Goal: Check status: Check status

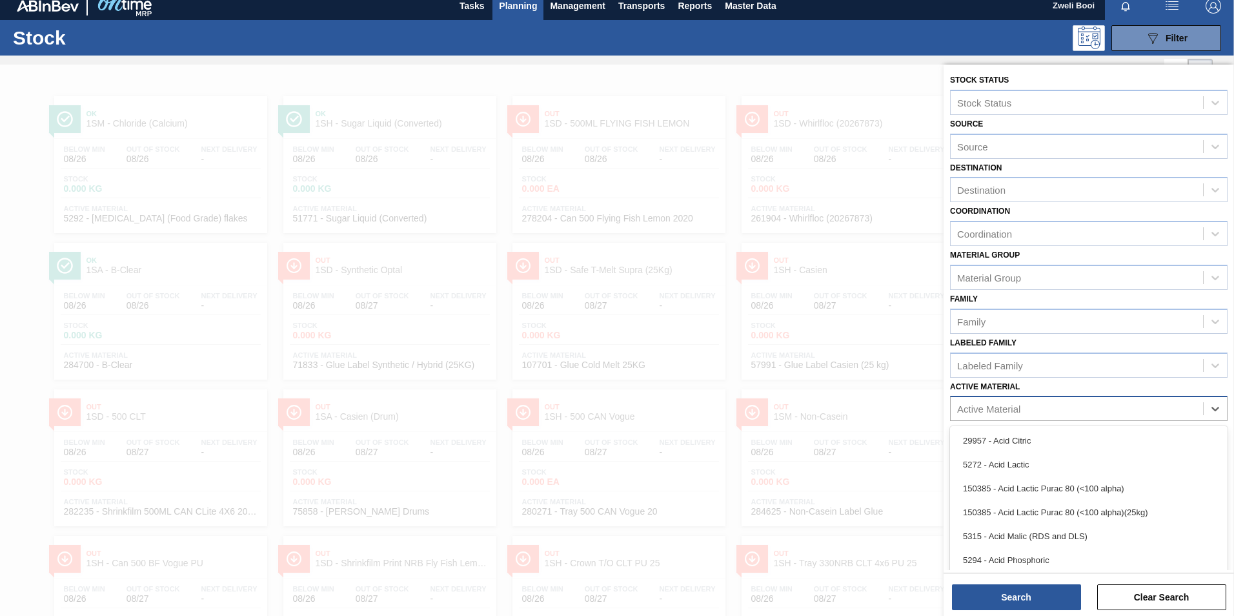
click at [1007, 403] on div "Active Material" at bounding box center [988, 408] width 63 height 11
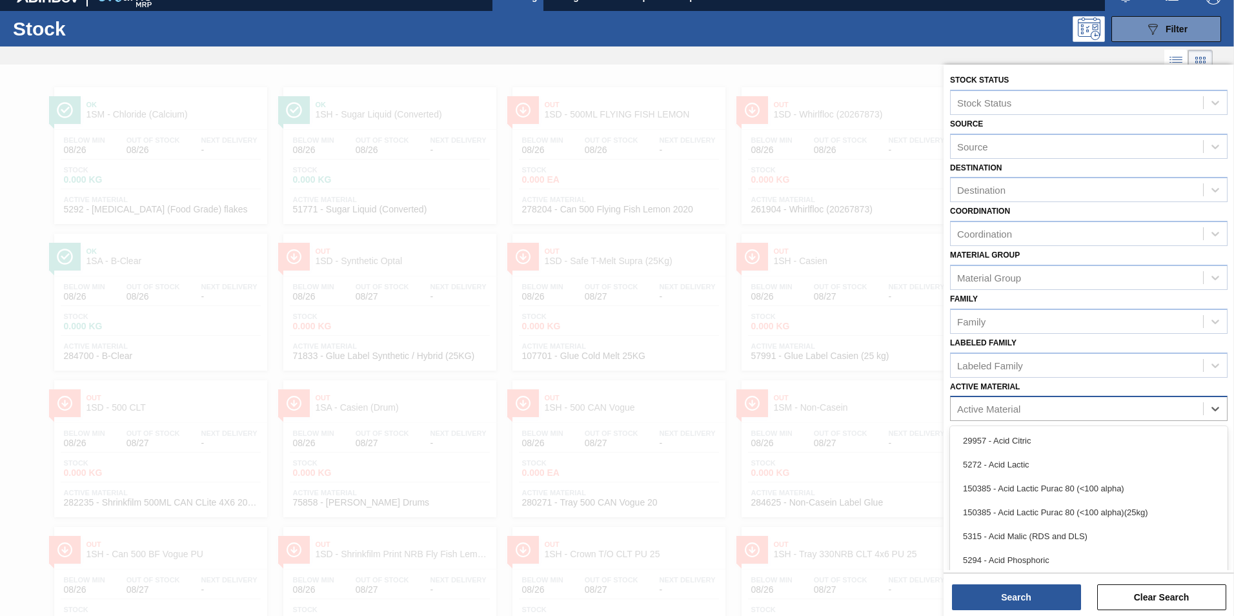
scroll to position [18, 0]
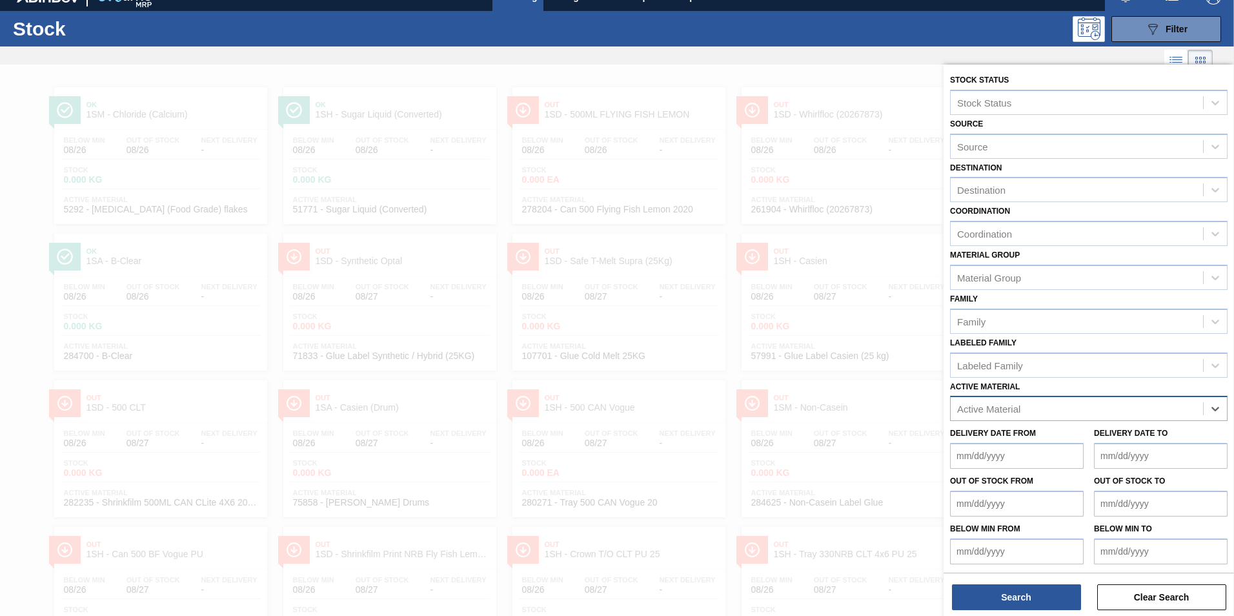
click at [976, 406] on div "Active Material" at bounding box center [988, 408] width 63 height 11
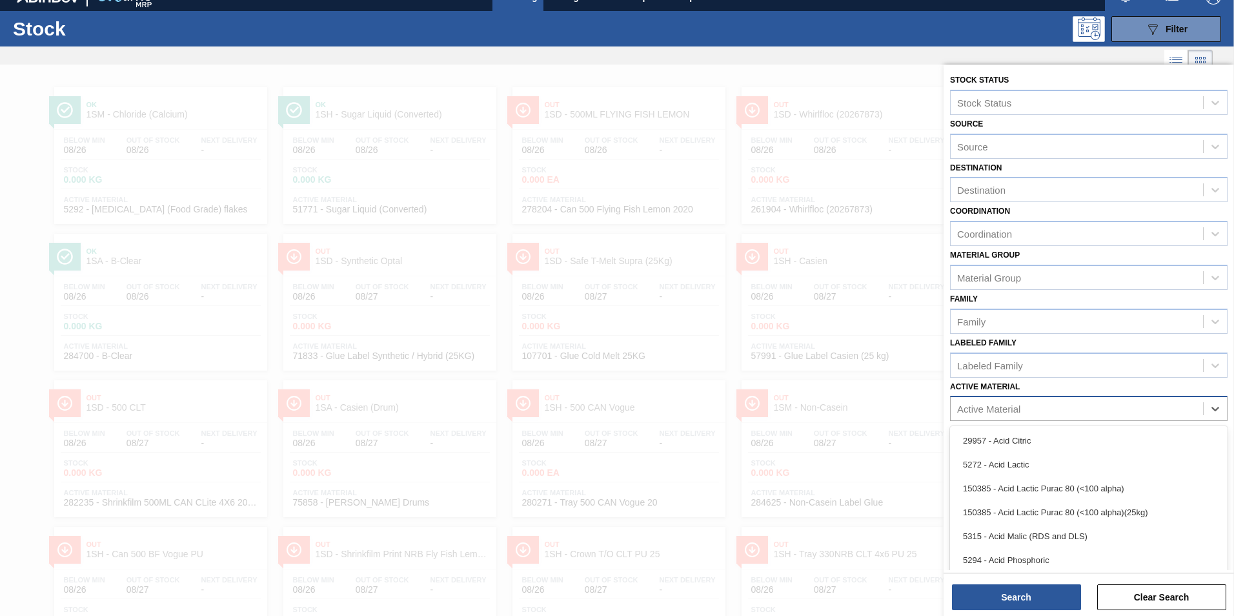
scroll to position [27, 0]
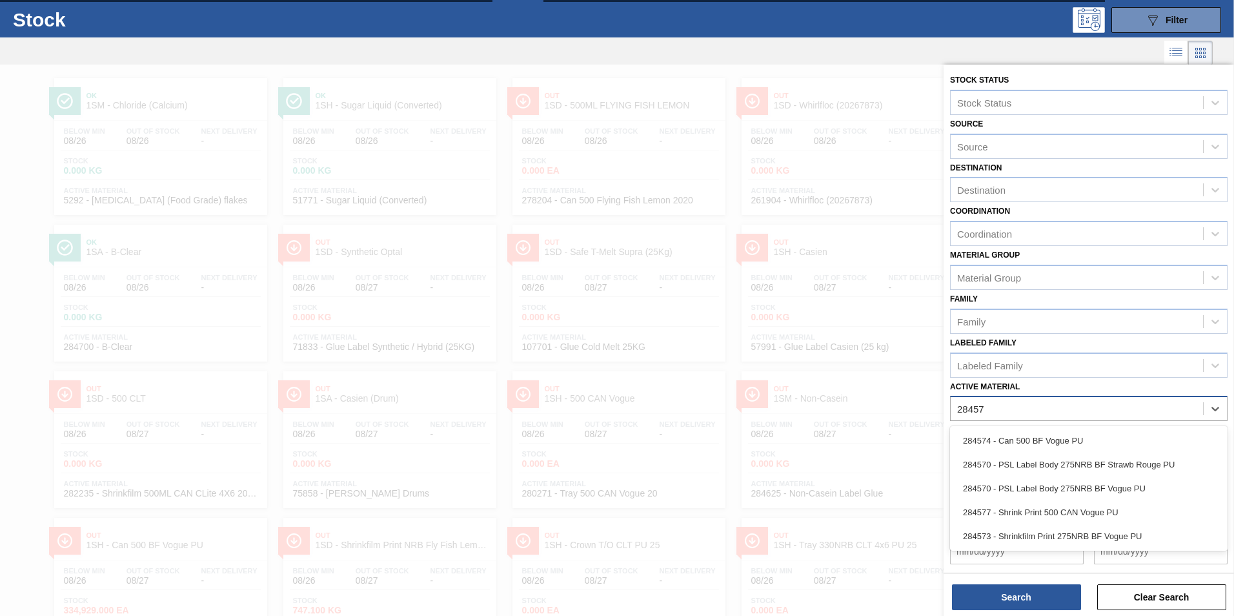
type Material "284570"
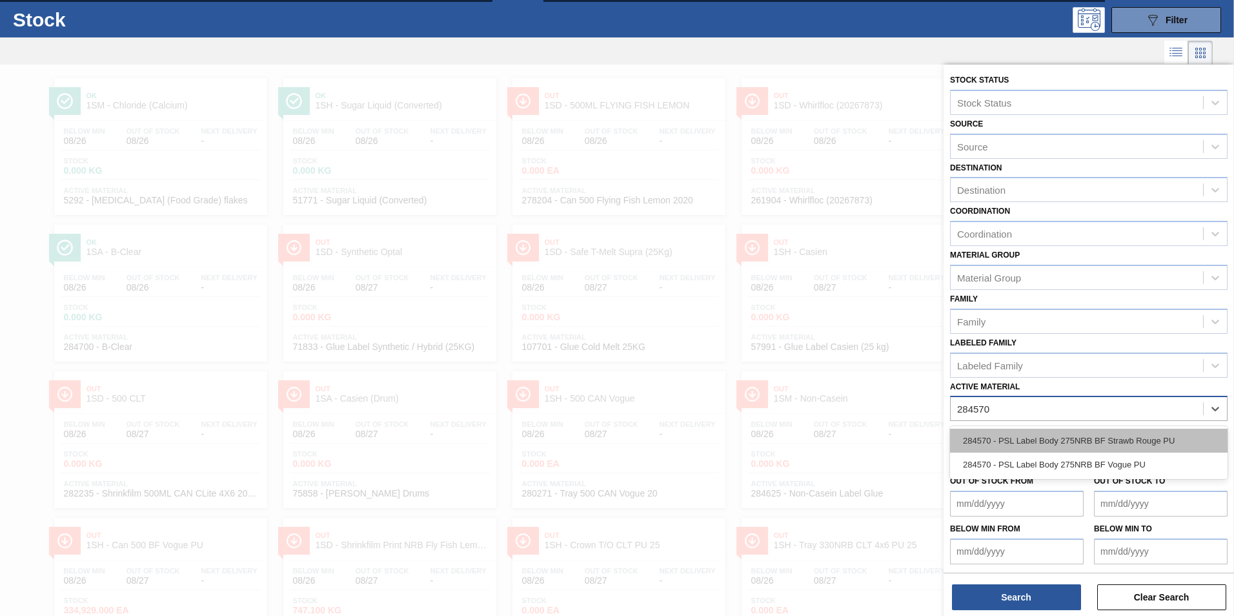
click at [1113, 435] on div "284570 - PSL Label Body 275NRB BF Strawb Rouge PU" at bounding box center [1088, 440] width 277 height 24
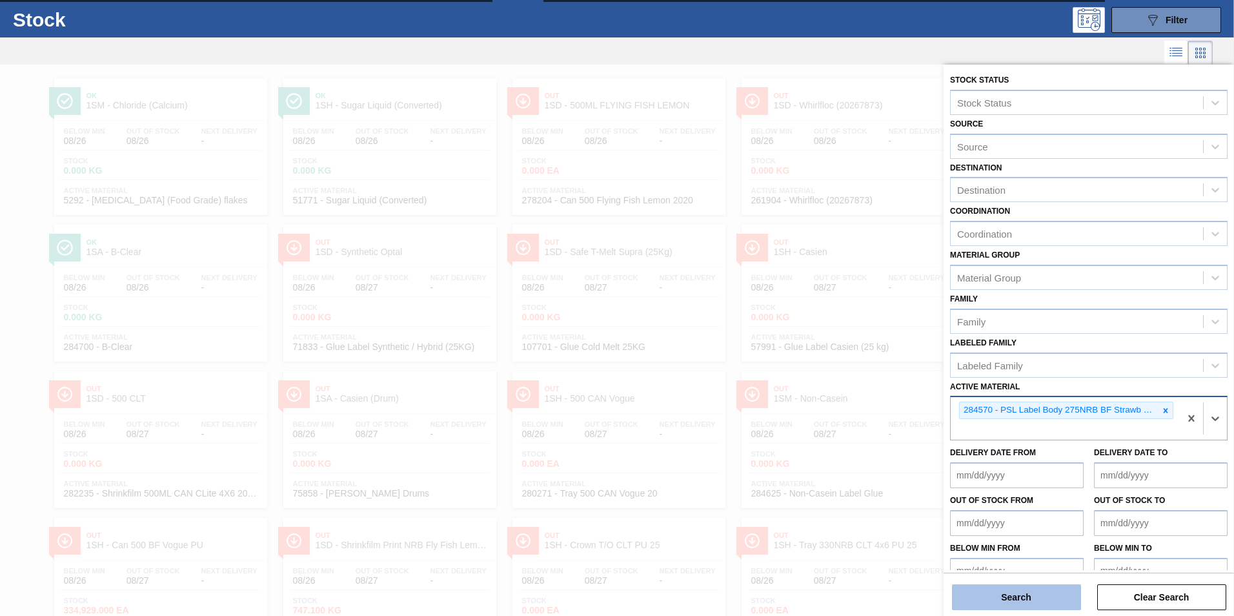
click at [1038, 601] on button "Search" at bounding box center [1016, 597] width 129 height 26
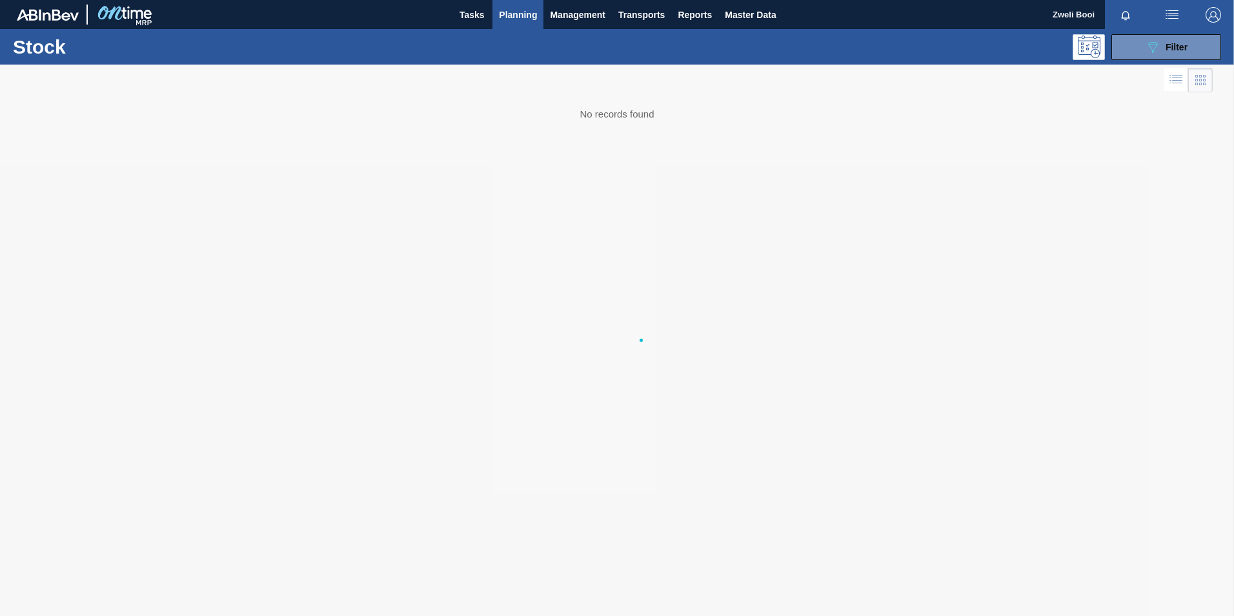
scroll to position [0, 0]
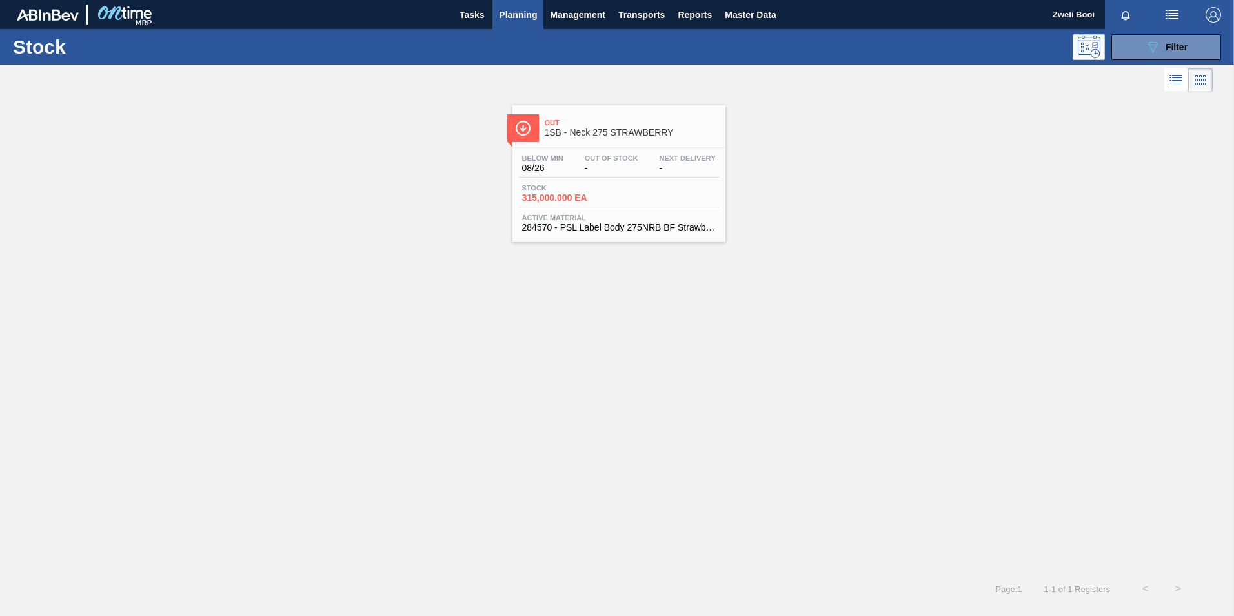
drag, startPoint x: 642, startPoint y: 199, endPoint x: 630, endPoint y: 246, distance: 48.7
click at [642, 199] on div "Stock 315,000.000 EA" at bounding box center [619, 195] width 200 height 23
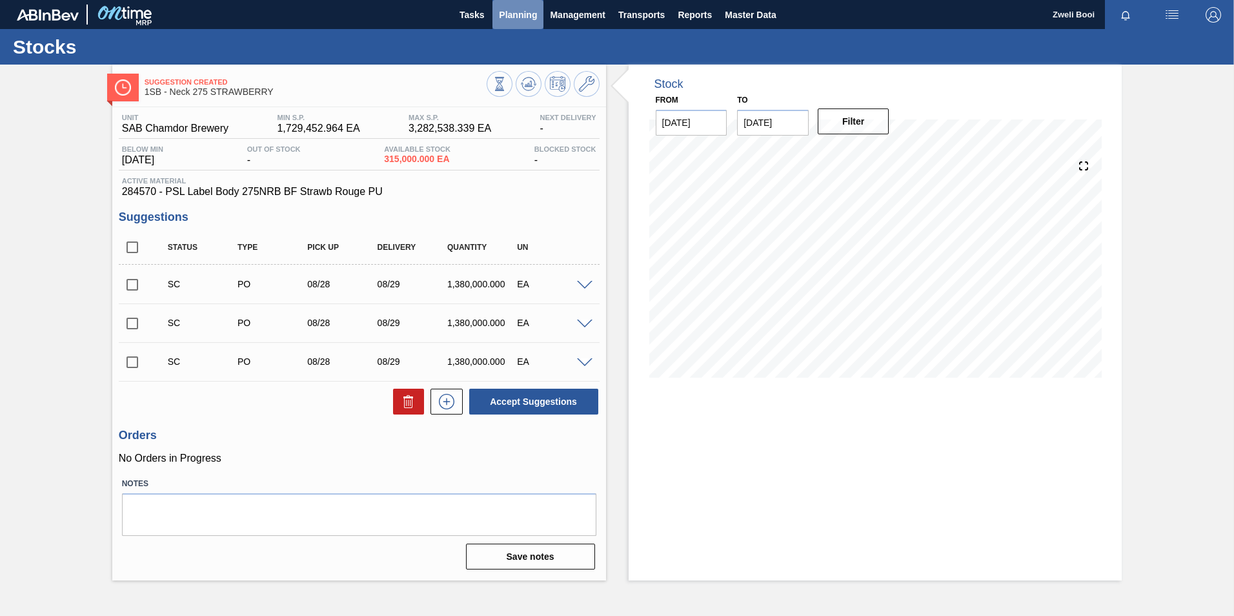
click at [519, 15] on span "Planning" at bounding box center [518, 14] width 38 height 15
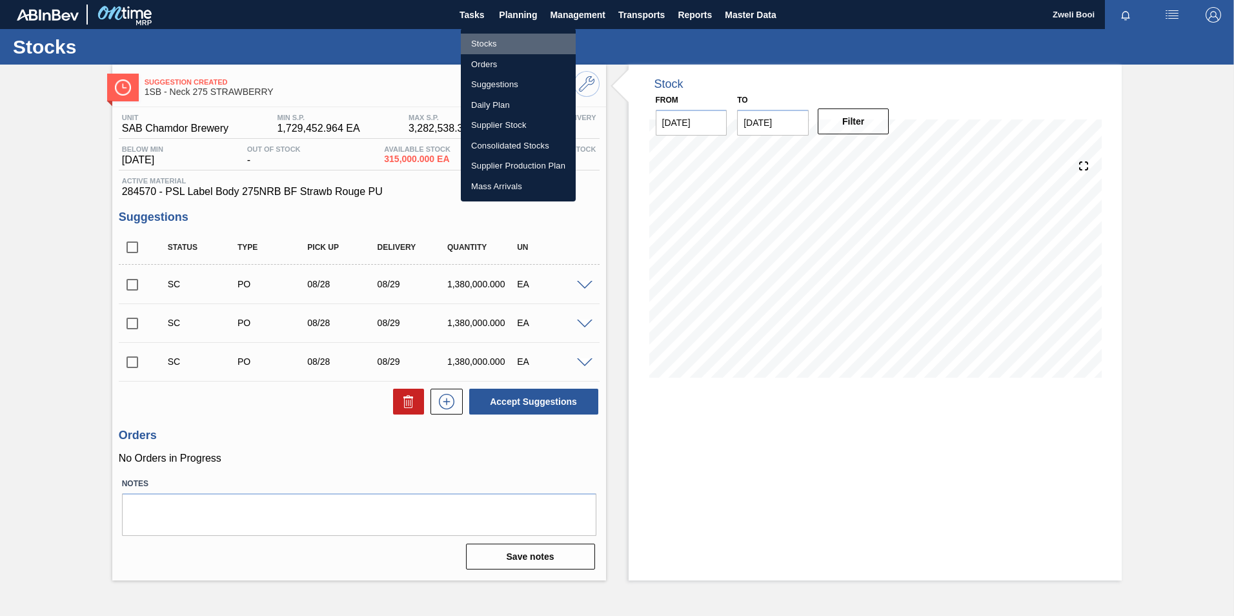
click at [489, 46] on li "Stocks" at bounding box center [518, 44] width 115 height 21
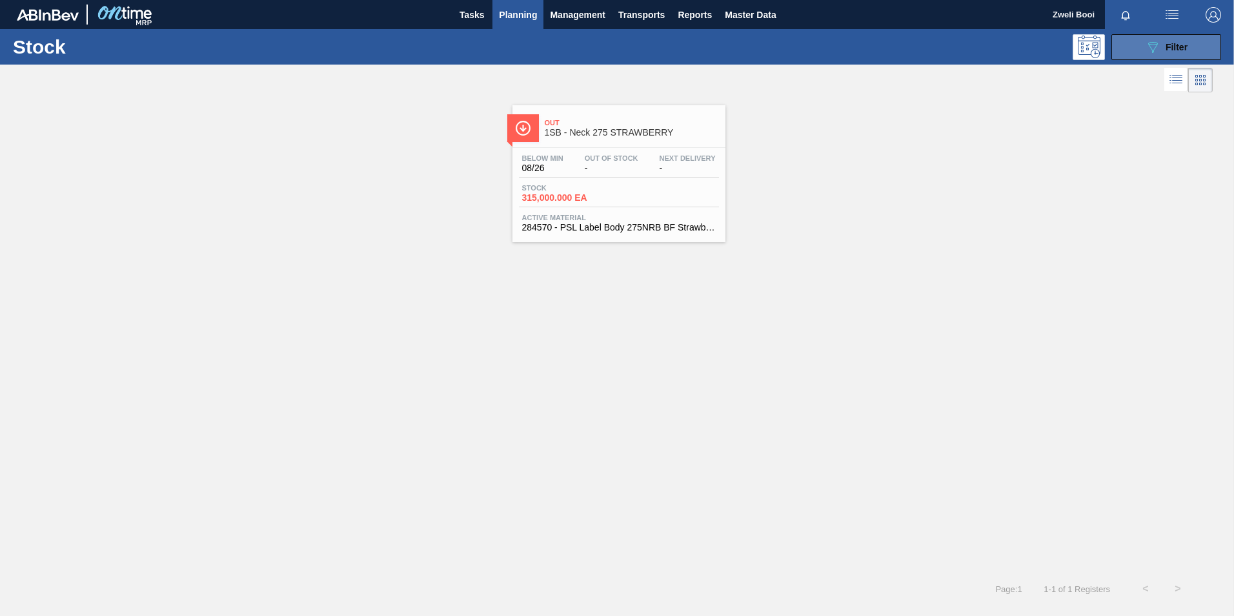
click at [1177, 50] on span "Filter" at bounding box center [1176, 47] width 22 height 10
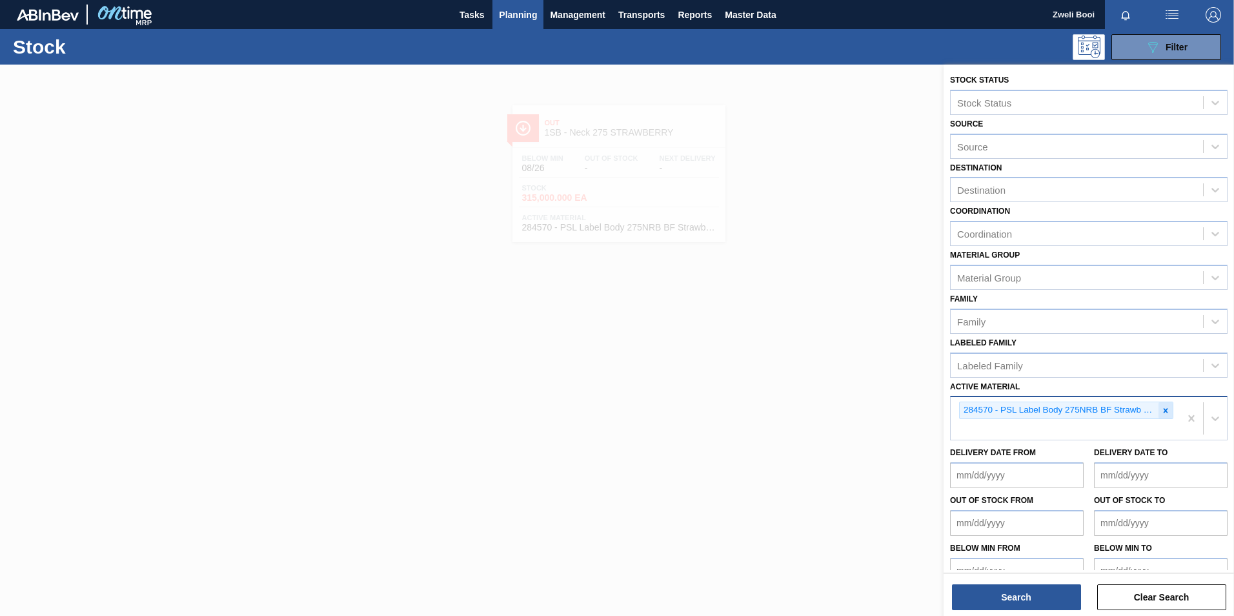
click at [1165, 407] on icon at bounding box center [1165, 410] width 9 height 9
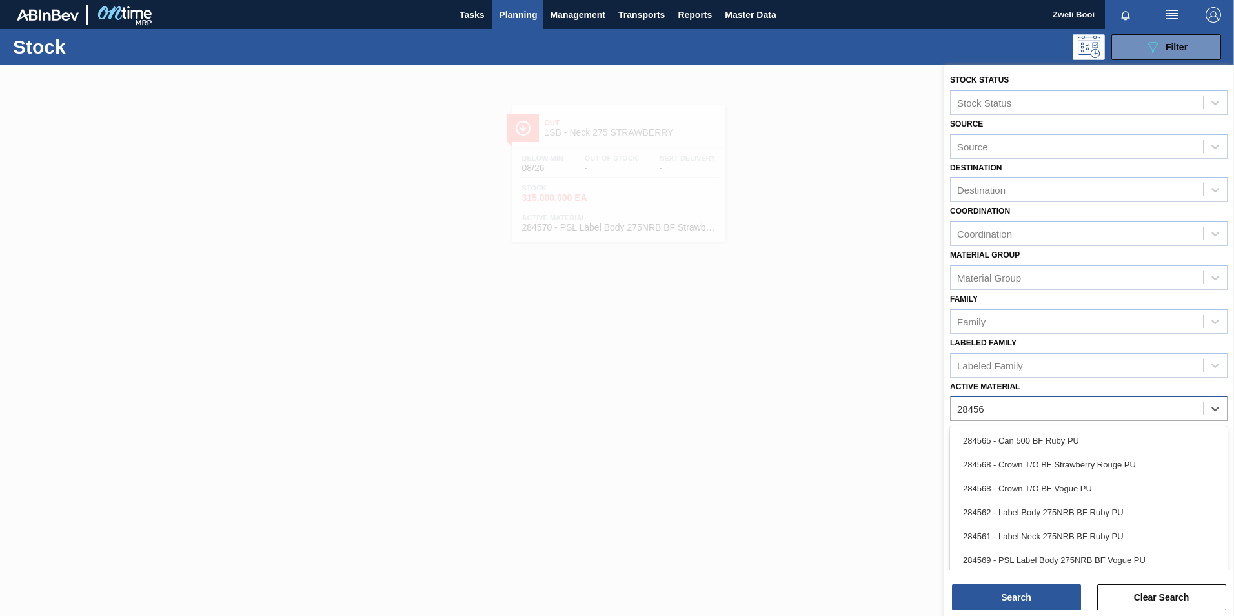
type Material "284569"
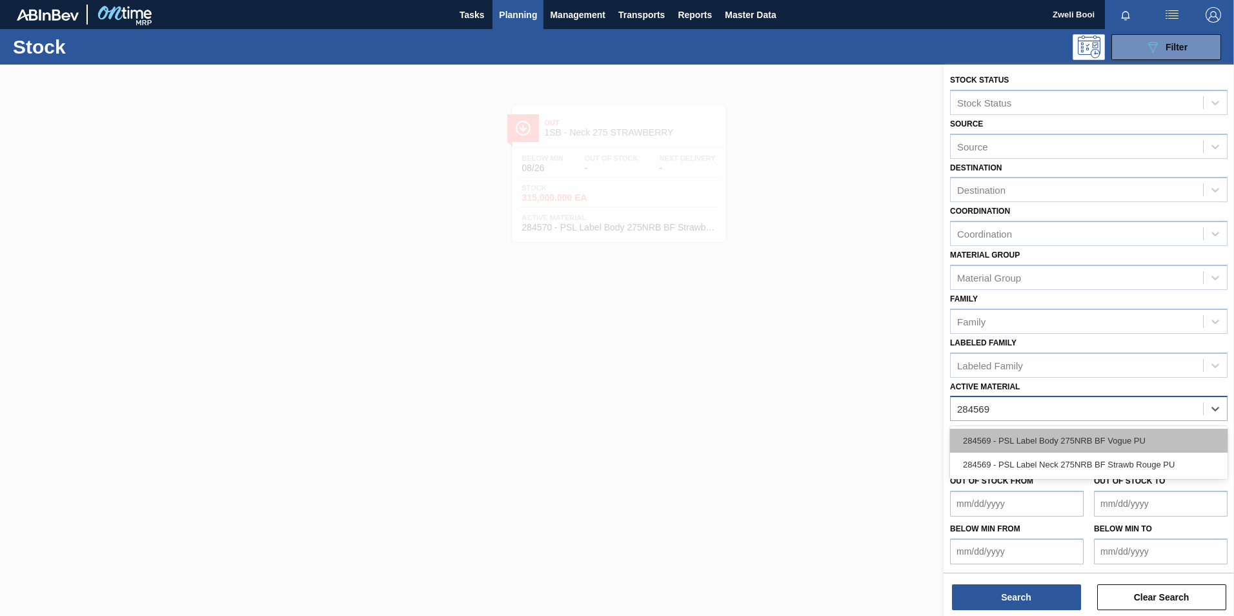
click at [1078, 434] on div "284569 - PSL Label Body 275NRB BF Vogue PU" at bounding box center [1088, 440] width 277 height 24
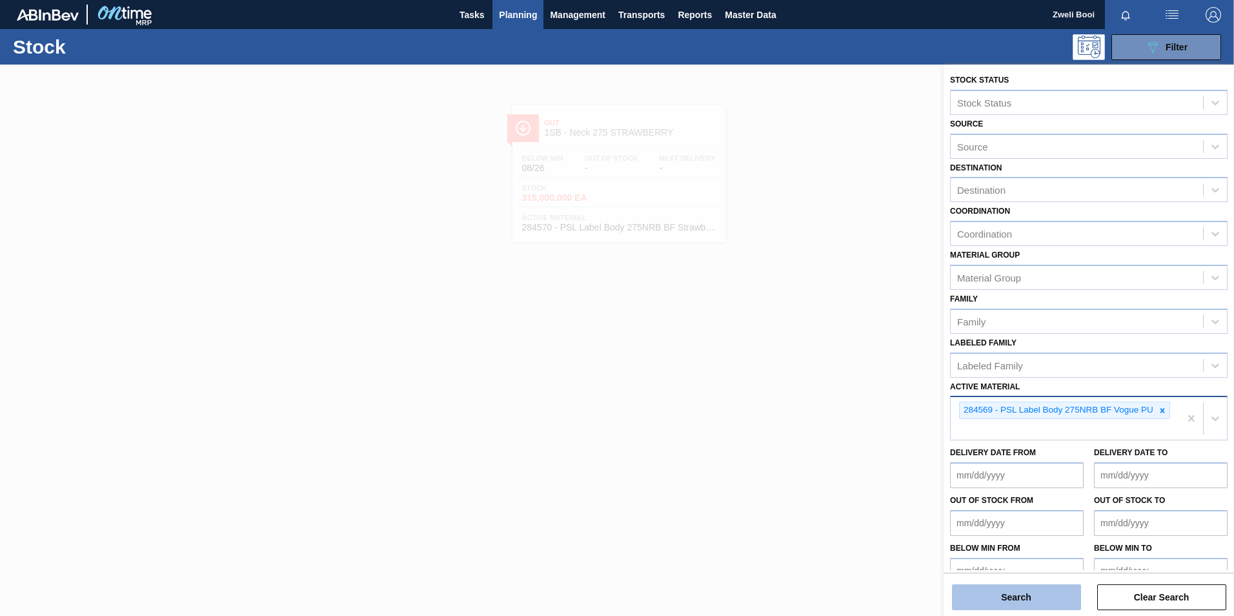
click at [1038, 600] on button "Search" at bounding box center [1016, 597] width 129 height 26
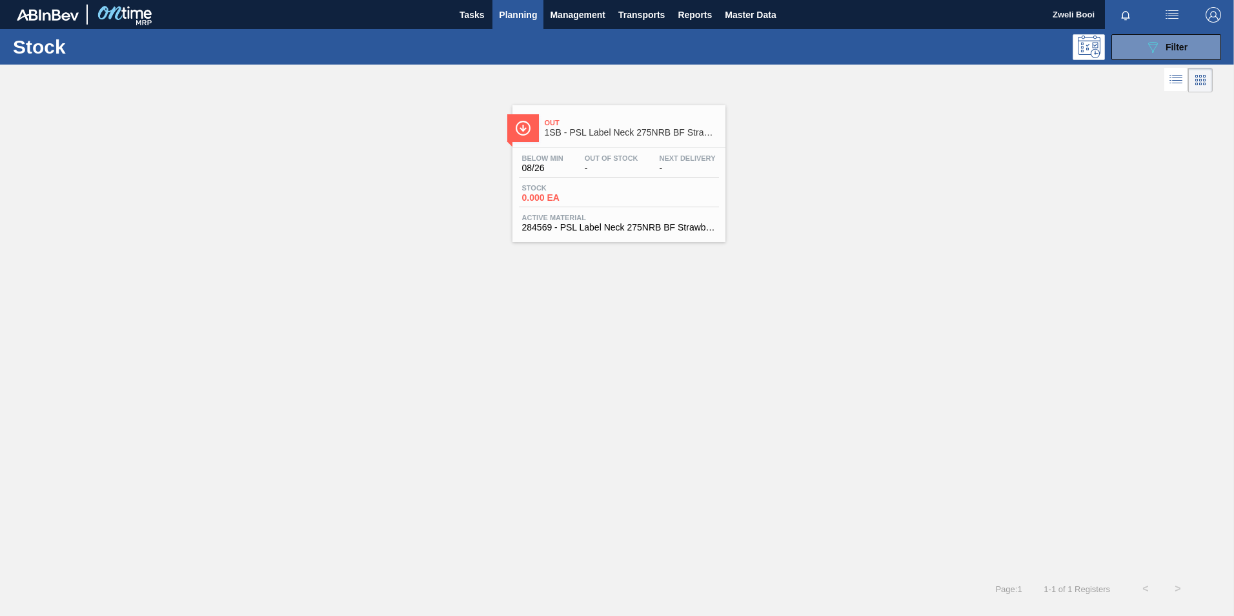
click at [598, 226] on span "284569 - PSL Label Neck 275NRB BF Strawb Rouge PU" at bounding box center [619, 228] width 194 height 10
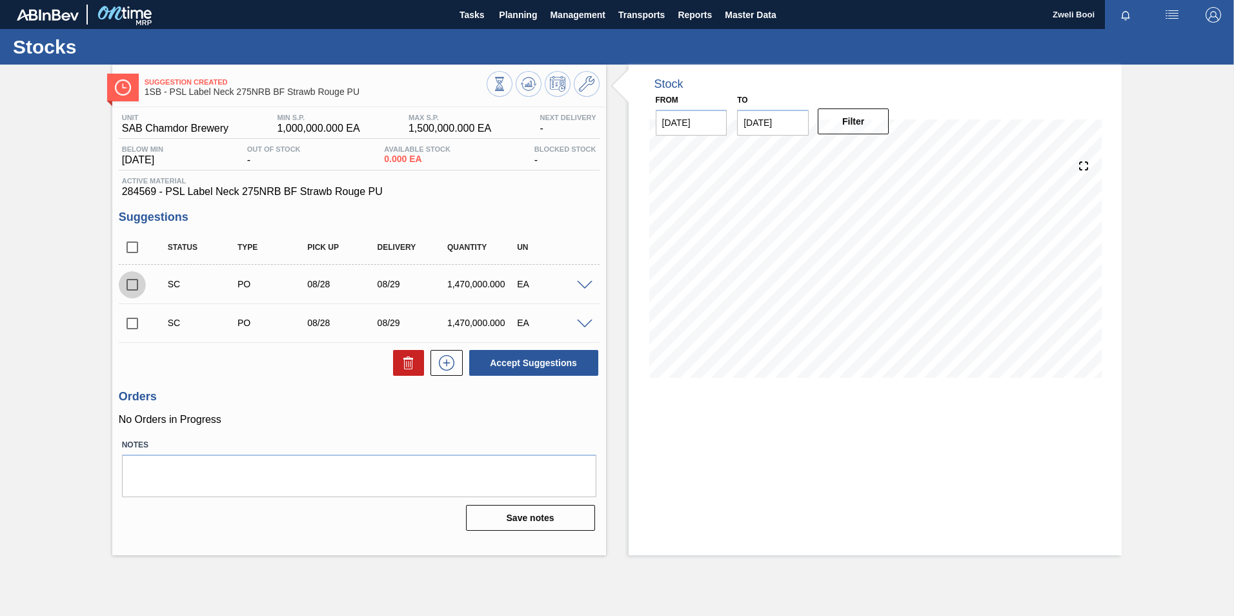
click at [133, 287] on input "checkbox" at bounding box center [132, 284] width 27 height 27
click at [559, 367] on button "Accept Suggestions" at bounding box center [533, 363] width 129 height 26
checkbox input "false"
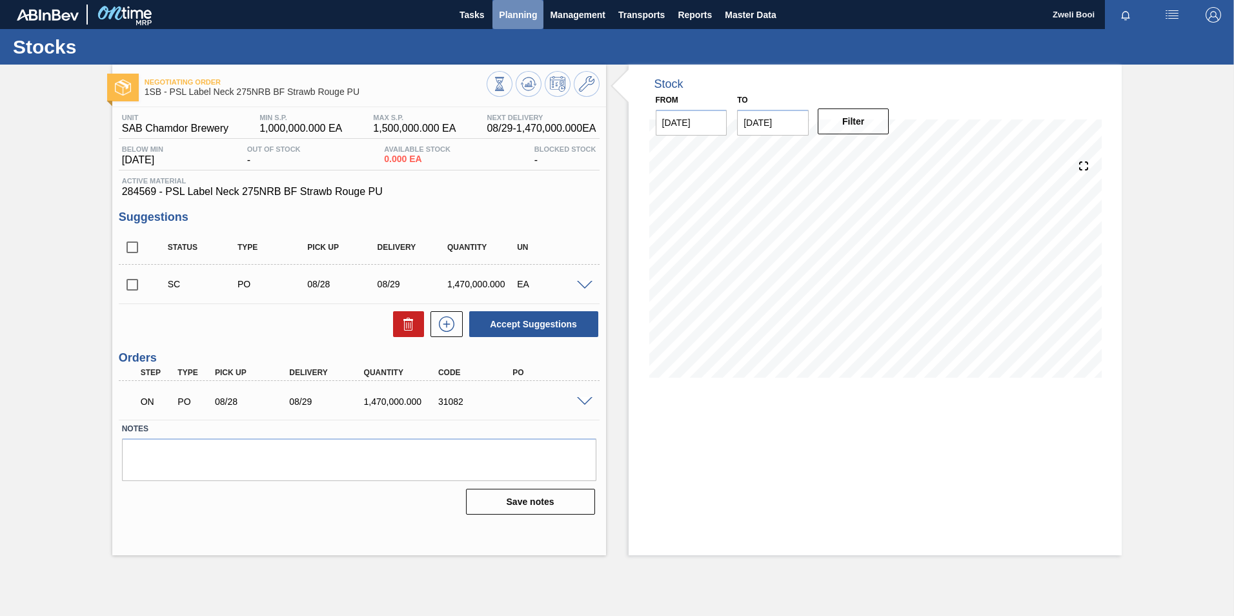
click at [517, 10] on span "Planning" at bounding box center [518, 14] width 38 height 15
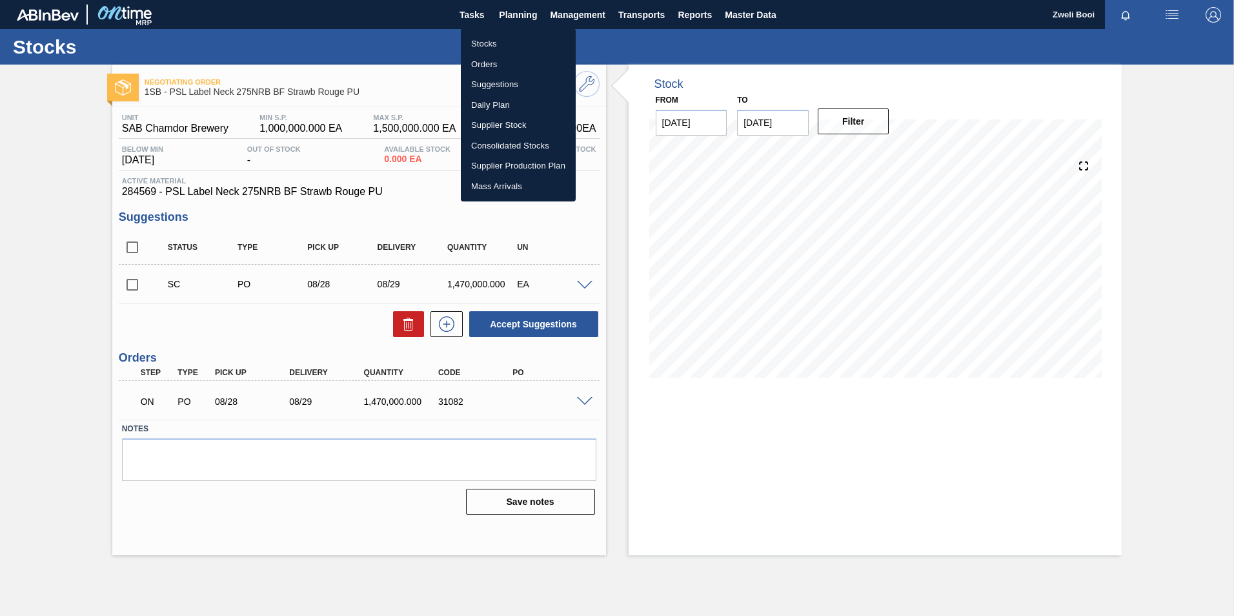
click at [496, 39] on li "Stocks" at bounding box center [518, 44] width 115 height 21
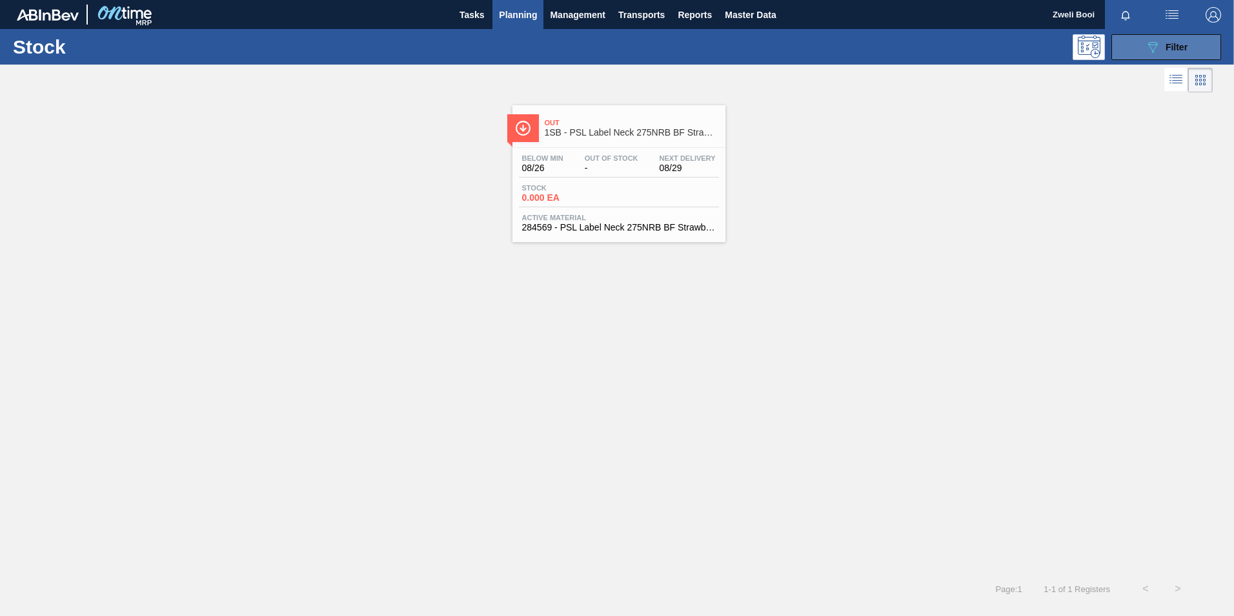
click at [1179, 50] on span "Filter" at bounding box center [1176, 47] width 22 height 10
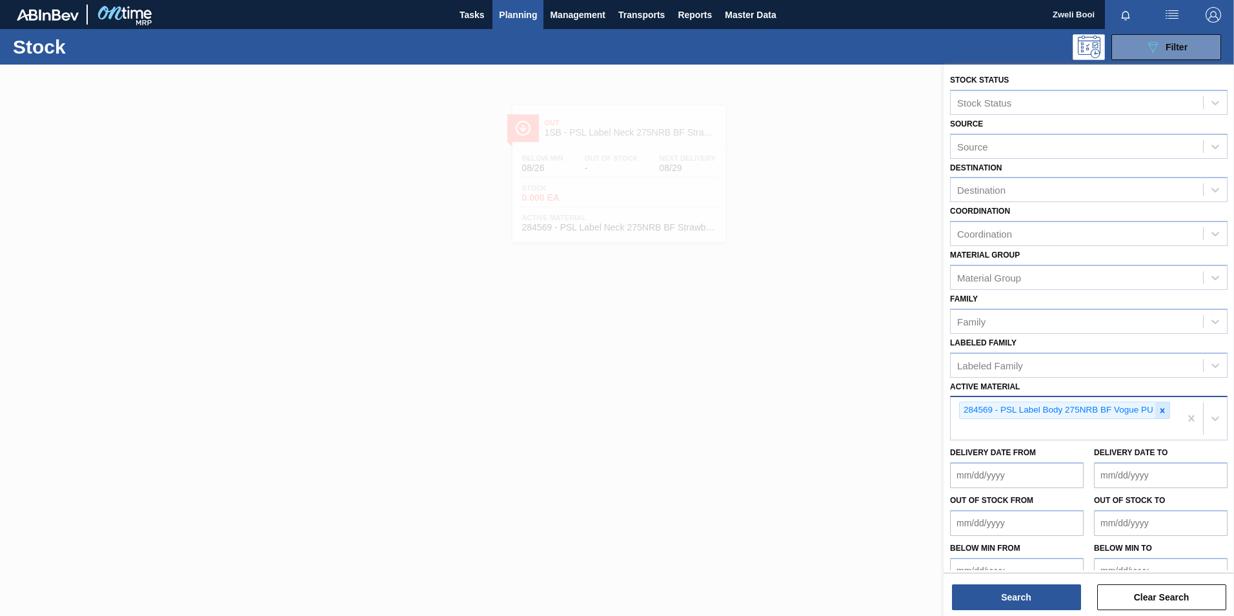
click at [1159, 409] on icon at bounding box center [1162, 410] width 9 height 9
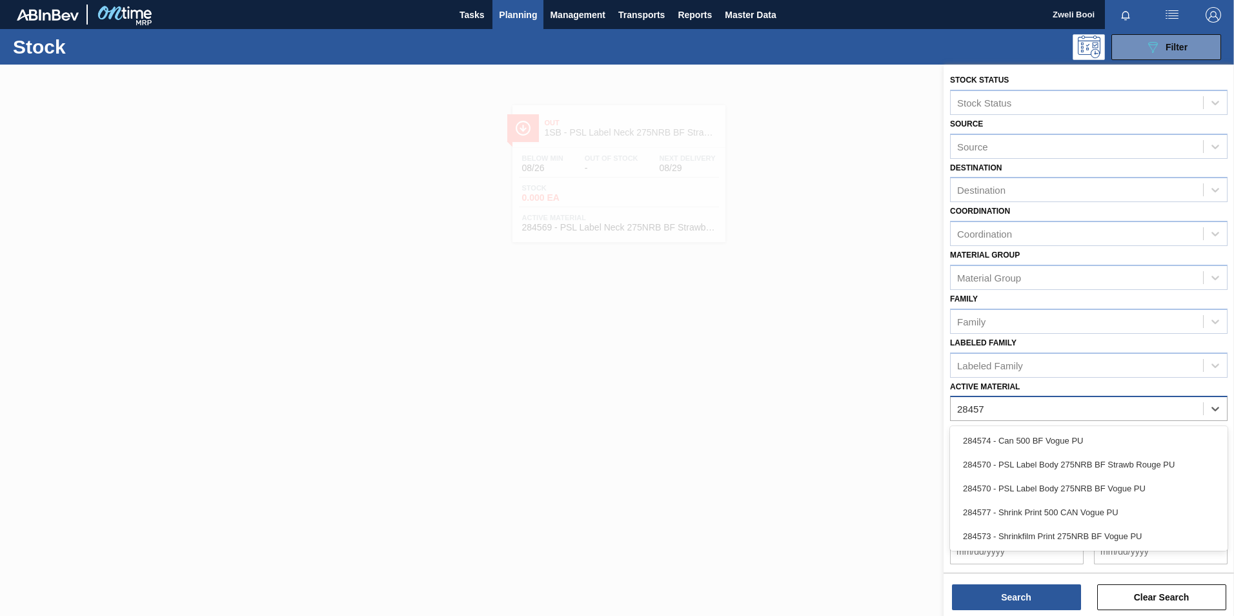
type Material "284570"
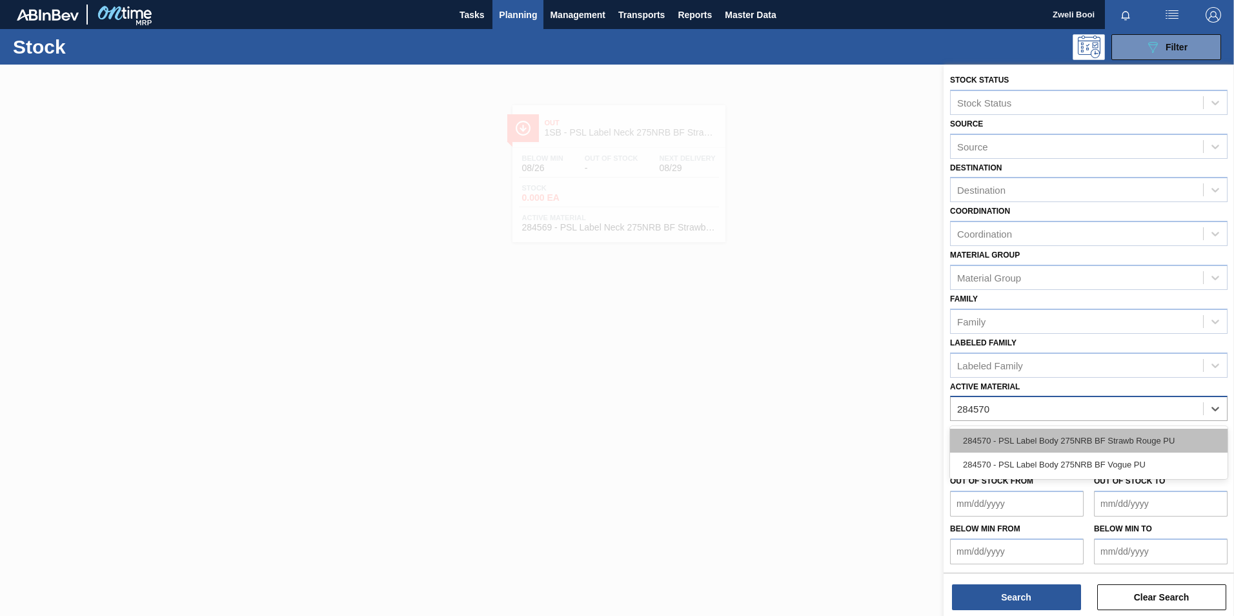
click at [1131, 443] on div "284570 - PSL Label Body 275NRB BF Strawb Rouge PU" at bounding box center [1088, 440] width 277 height 24
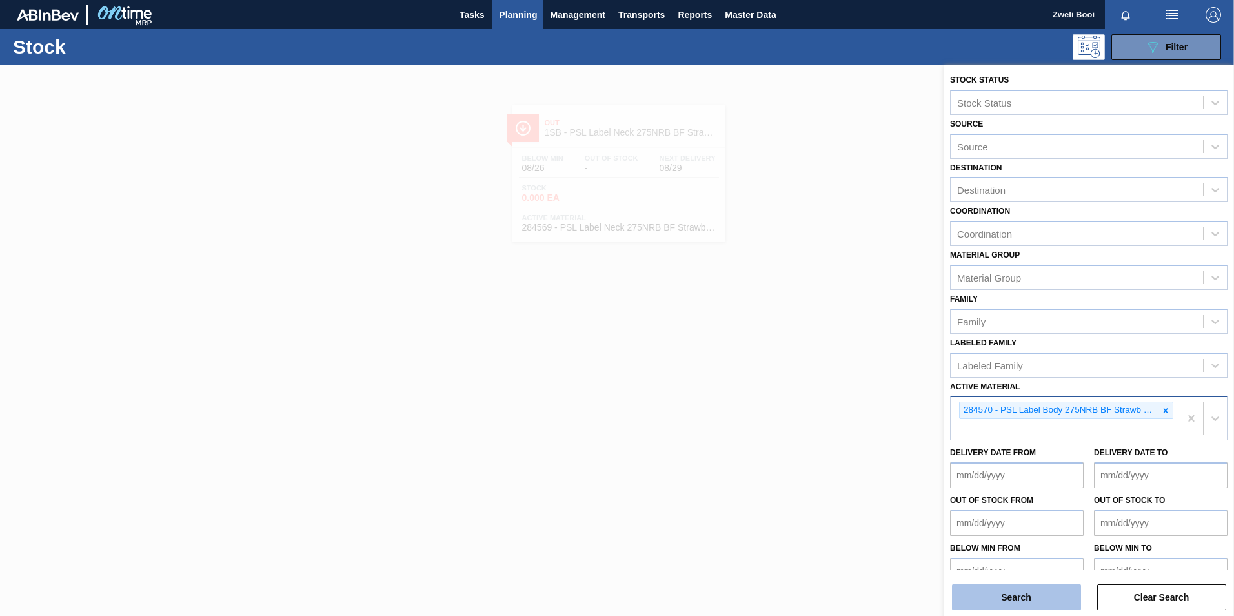
click at [1064, 593] on button "Search" at bounding box center [1016, 597] width 129 height 26
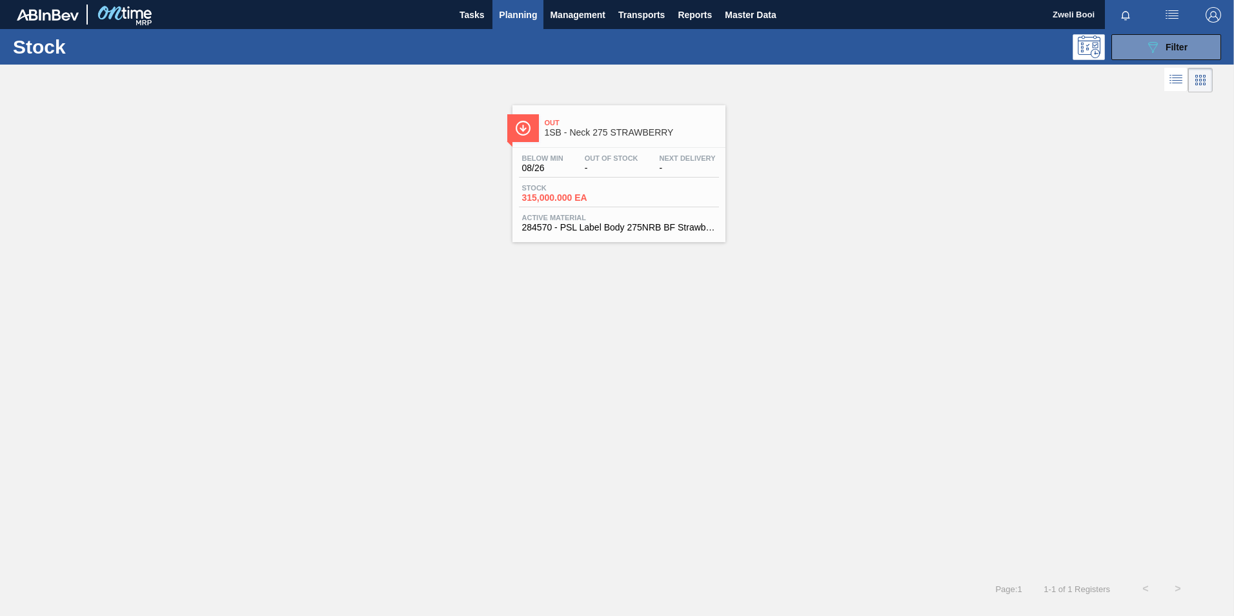
click at [558, 205] on div "Stock 315,000.000 EA" at bounding box center [619, 195] width 200 height 23
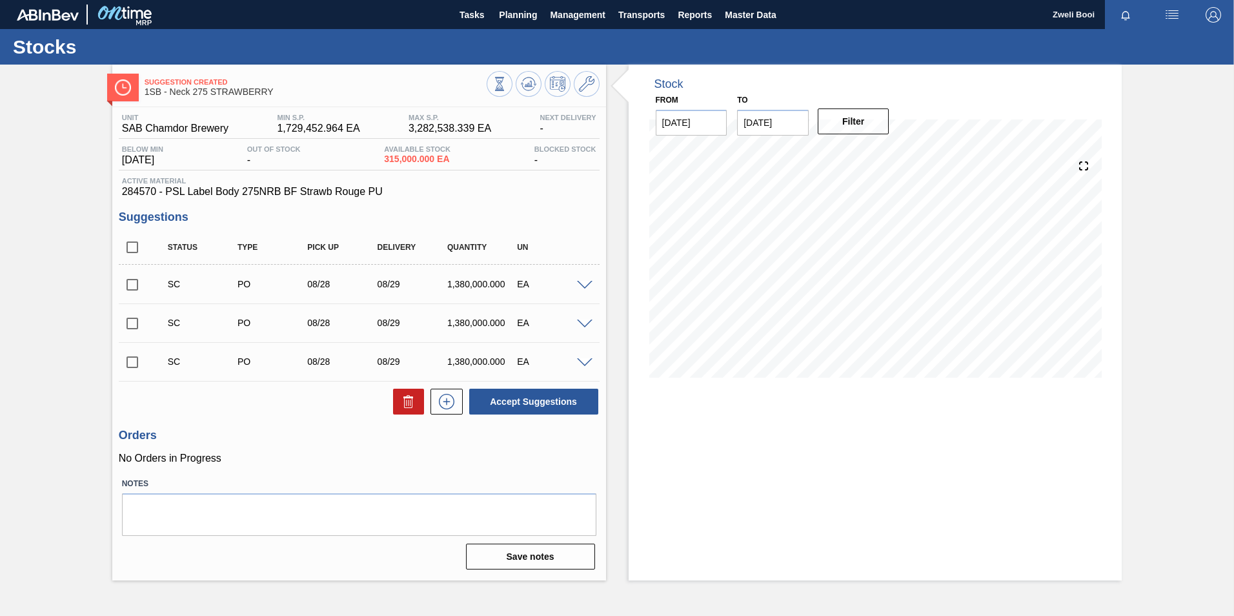
click at [134, 288] on input "checkbox" at bounding box center [132, 284] width 27 height 27
click at [555, 405] on button "Accept Suggestions" at bounding box center [533, 401] width 129 height 26
checkbox input "false"
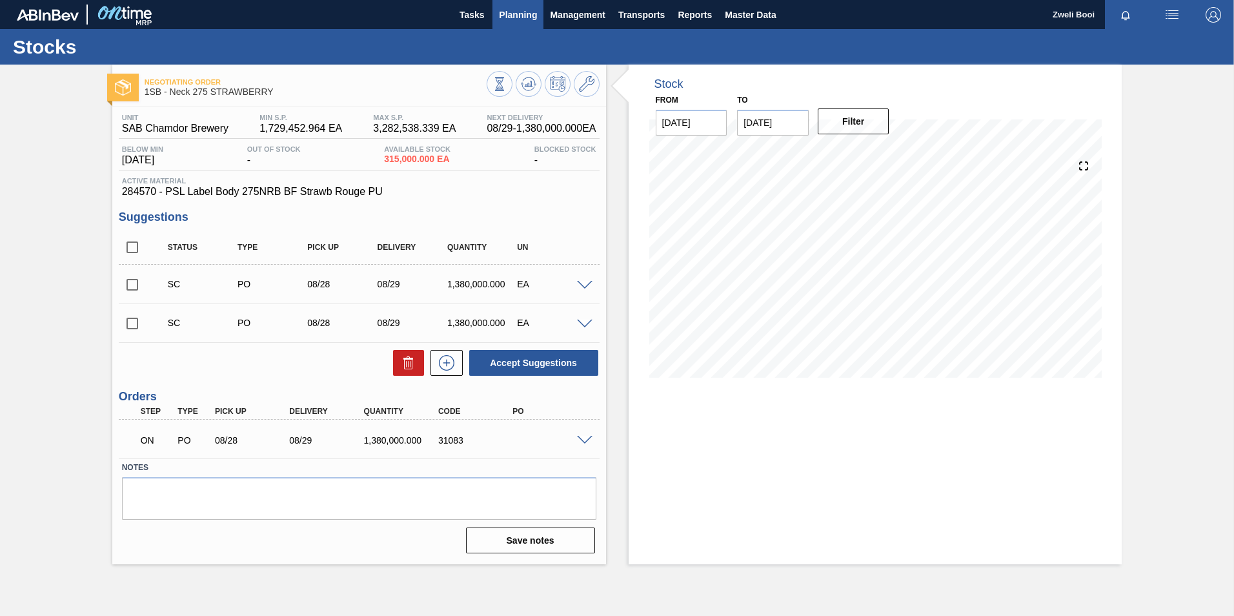
click at [510, 18] on span "Planning" at bounding box center [518, 14] width 38 height 15
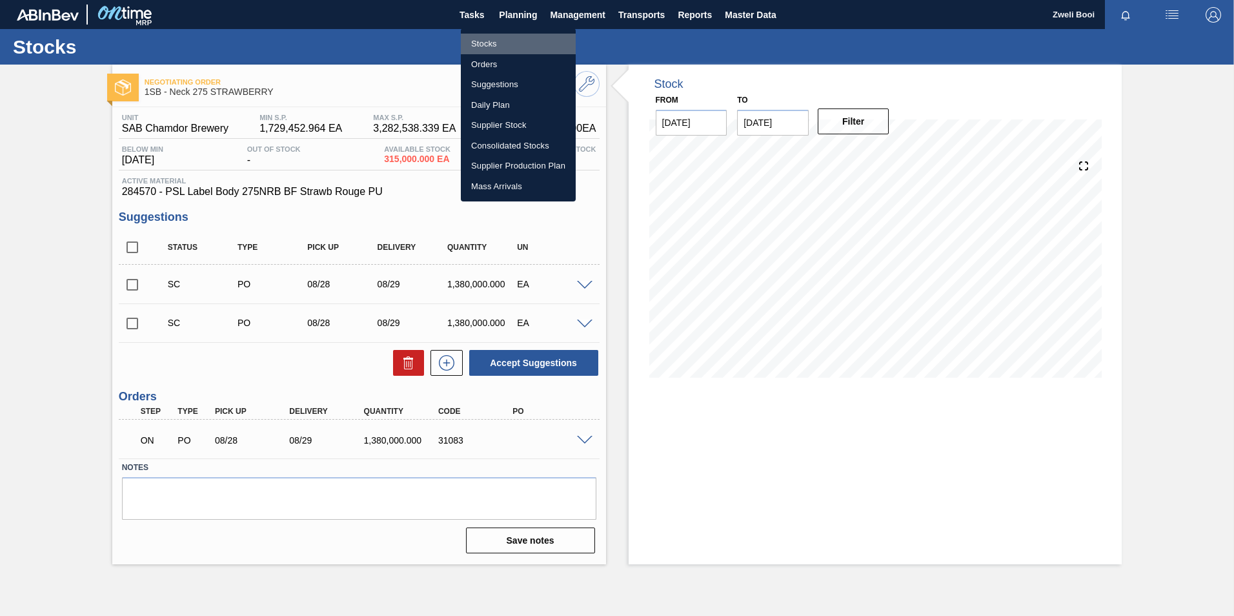
click at [490, 43] on li "Stocks" at bounding box center [518, 44] width 115 height 21
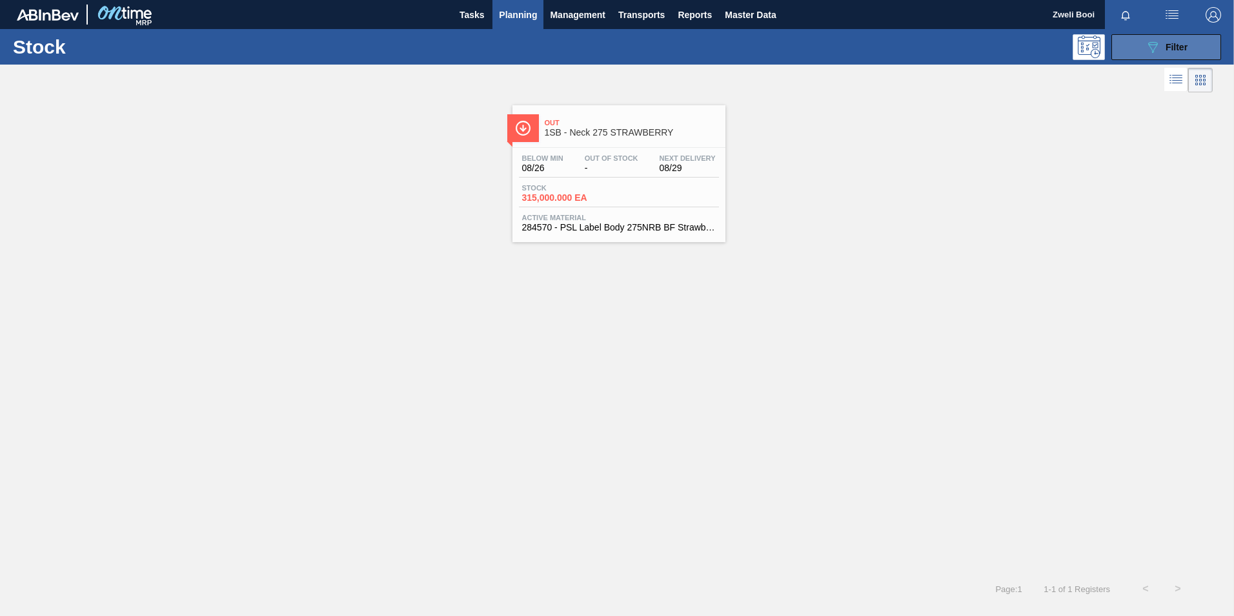
click at [1172, 48] on span "Filter" at bounding box center [1176, 47] width 22 height 10
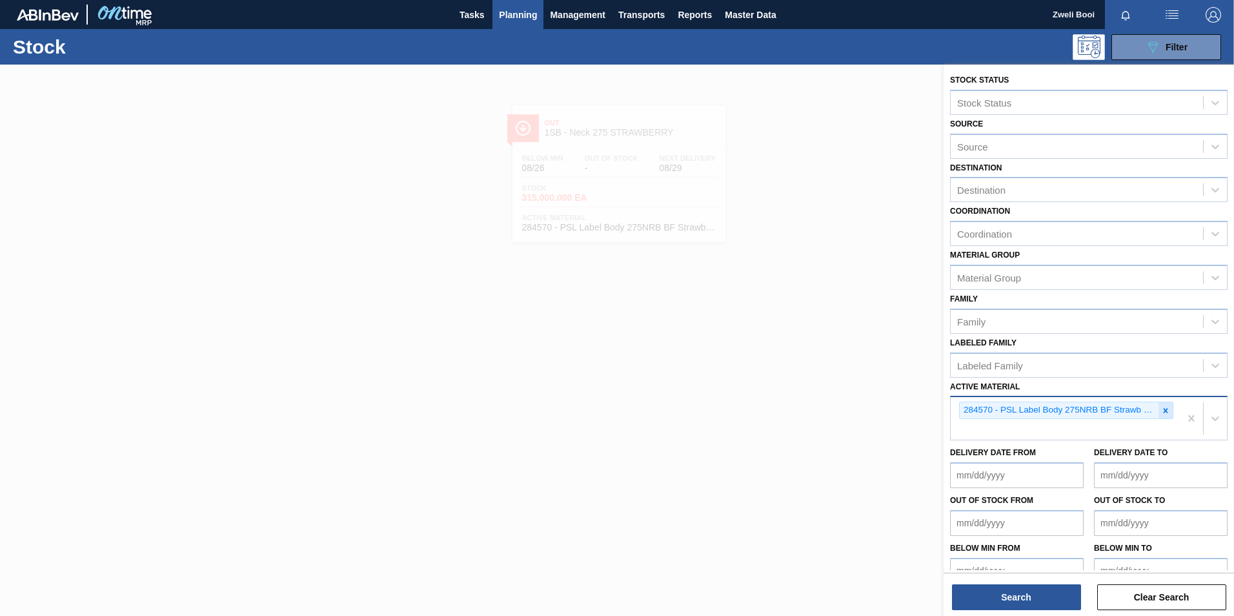
click at [1161, 407] on icon at bounding box center [1165, 410] width 9 height 9
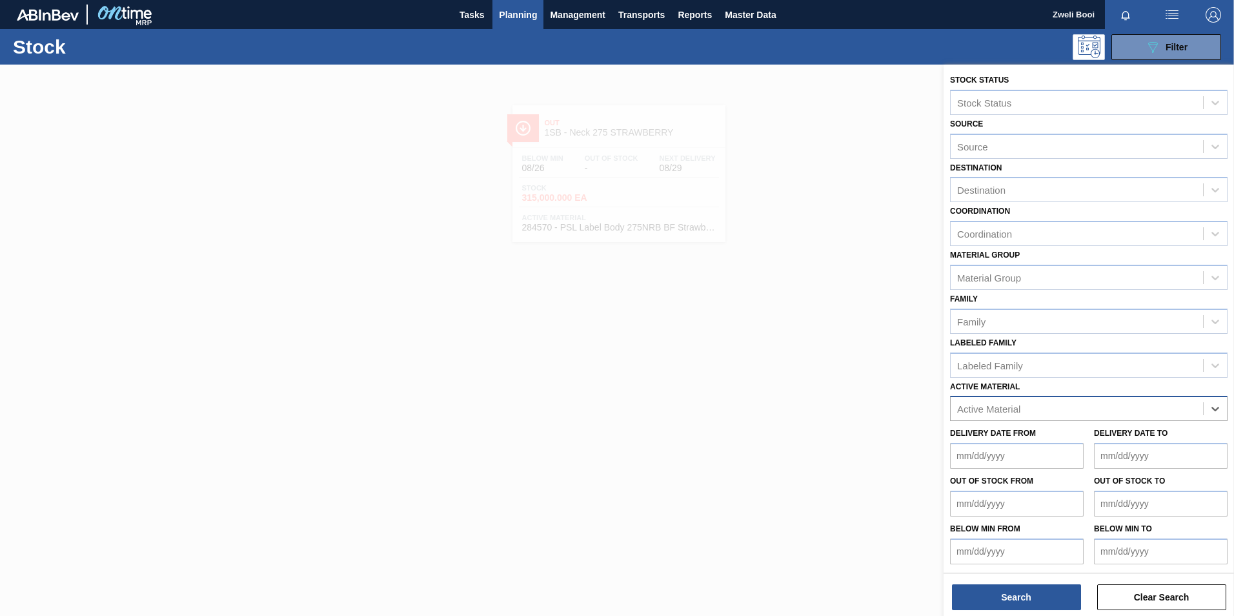
paste Material "285065"
type Material "285065"
click at [1121, 436] on div "285065 - Tray 275NRB BF Vogue 4x6 PU" at bounding box center [1088, 440] width 277 height 24
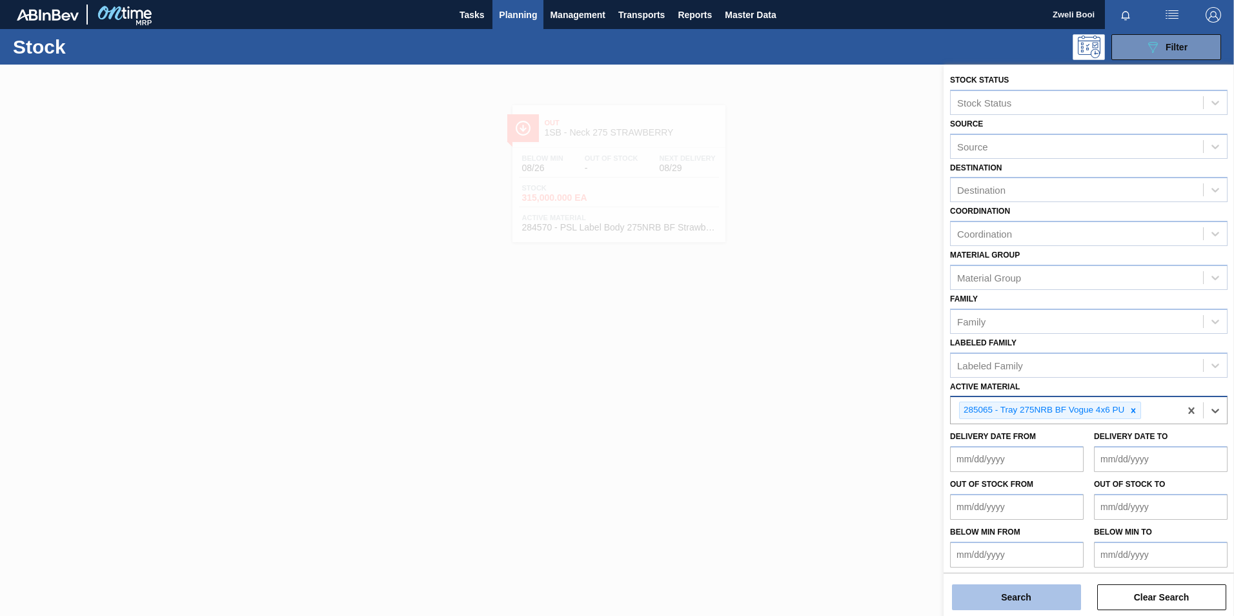
click at [1028, 605] on button "Search" at bounding box center [1016, 597] width 129 height 26
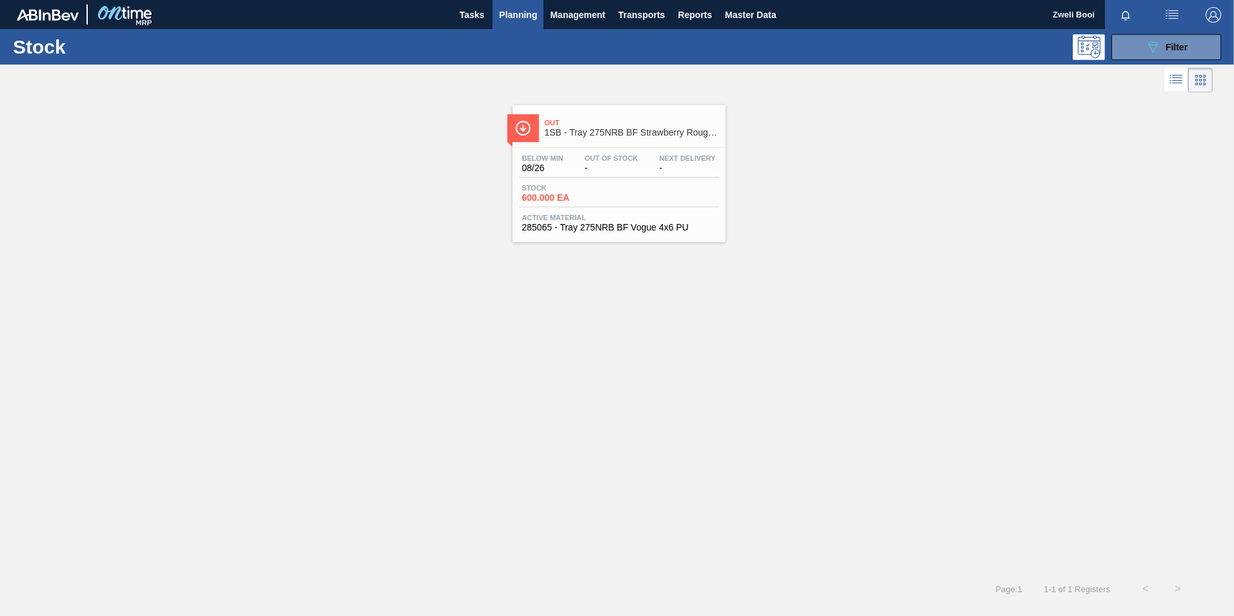
click at [644, 207] on div "Below Min 08/26 Out Of Stock - Next Delivery - Stock 600.000 EA Active Material…" at bounding box center [618, 192] width 213 height 88
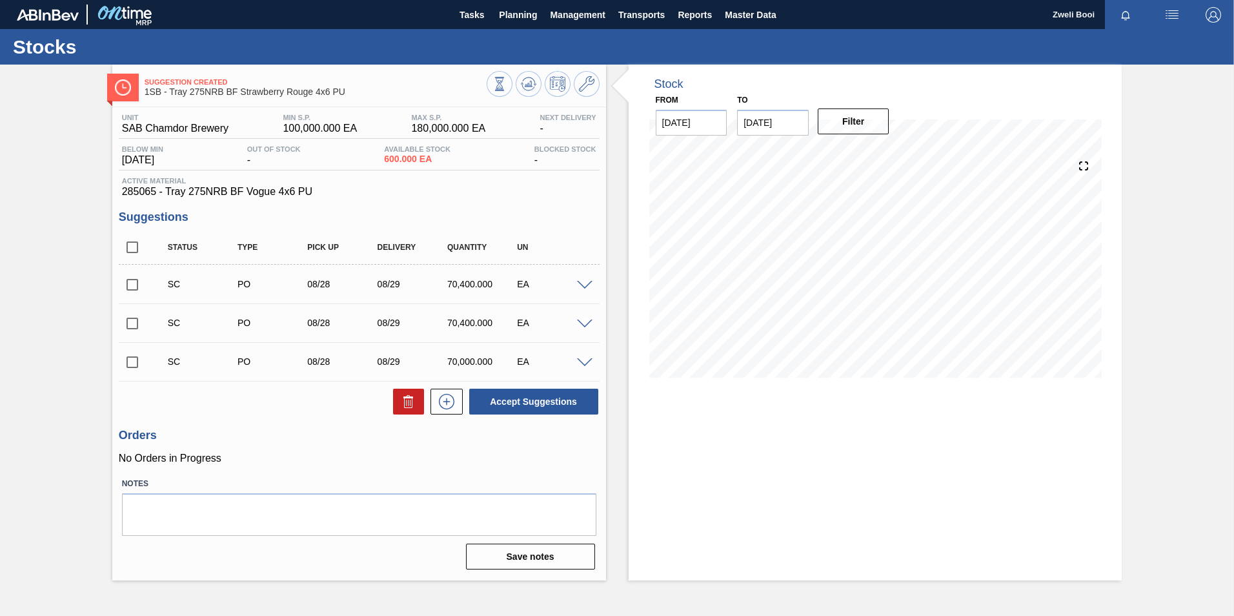
click at [136, 283] on input "checkbox" at bounding box center [132, 284] width 27 height 27
click at [556, 412] on button "Accept Suggestions" at bounding box center [533, 401] width 129 height 26
checkbox input "false"
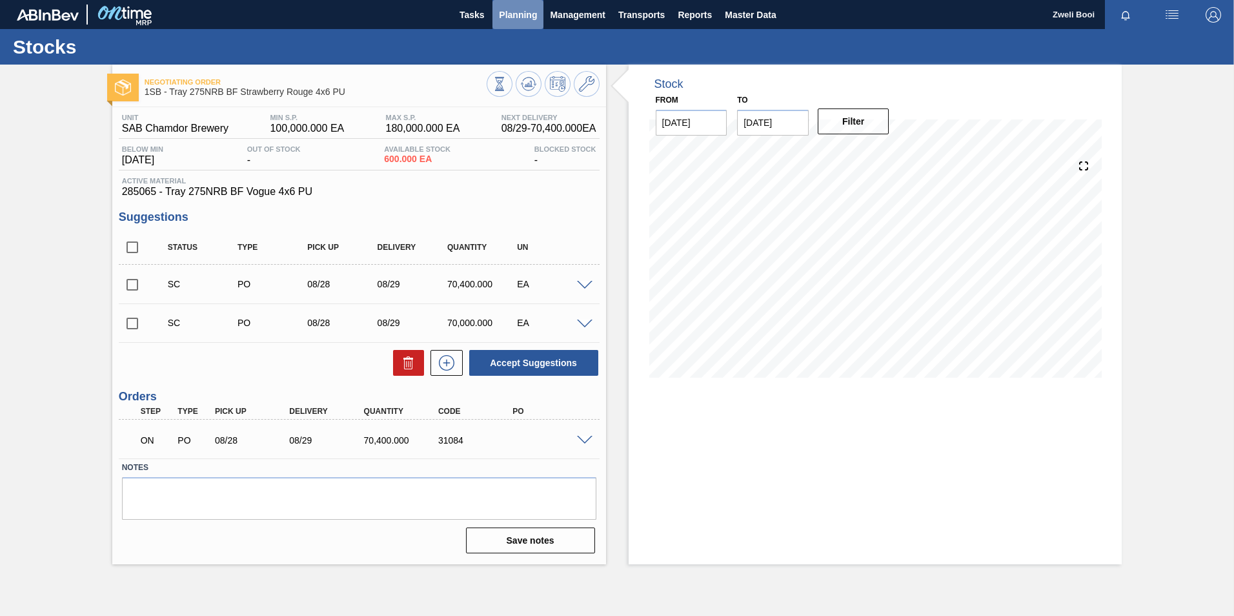
click at [516, 14] on span "Planning" at bounding box center [518, 14] width 38 height 15
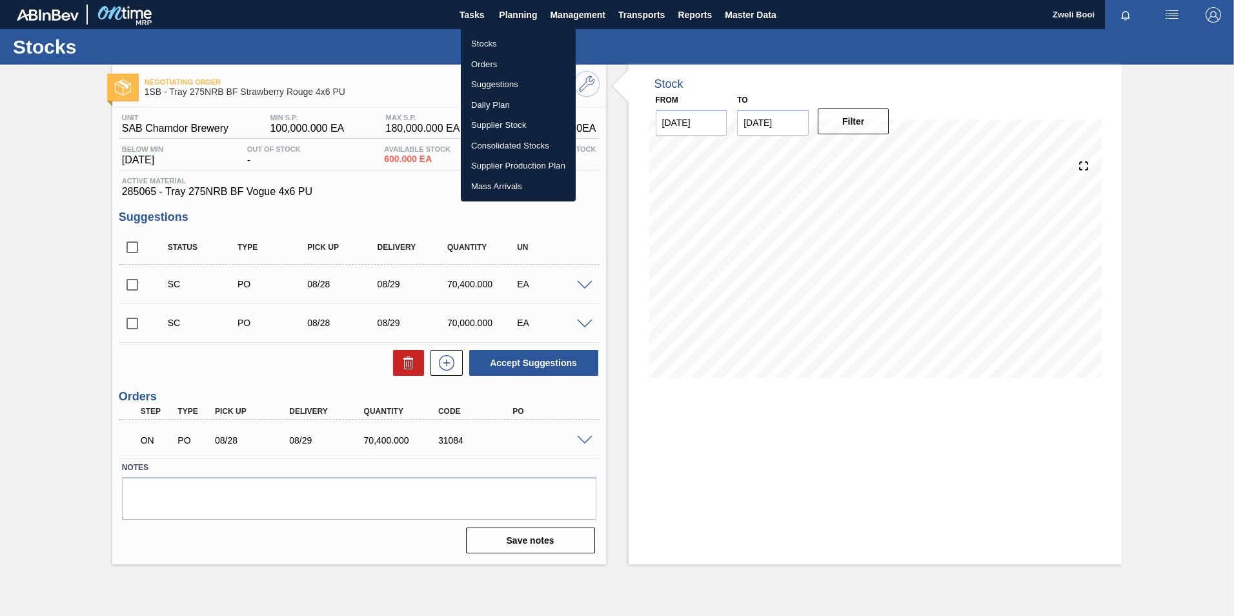
click at [477, 40] on li "Stocks" at bounding box center [518, 44] width 115 height 21
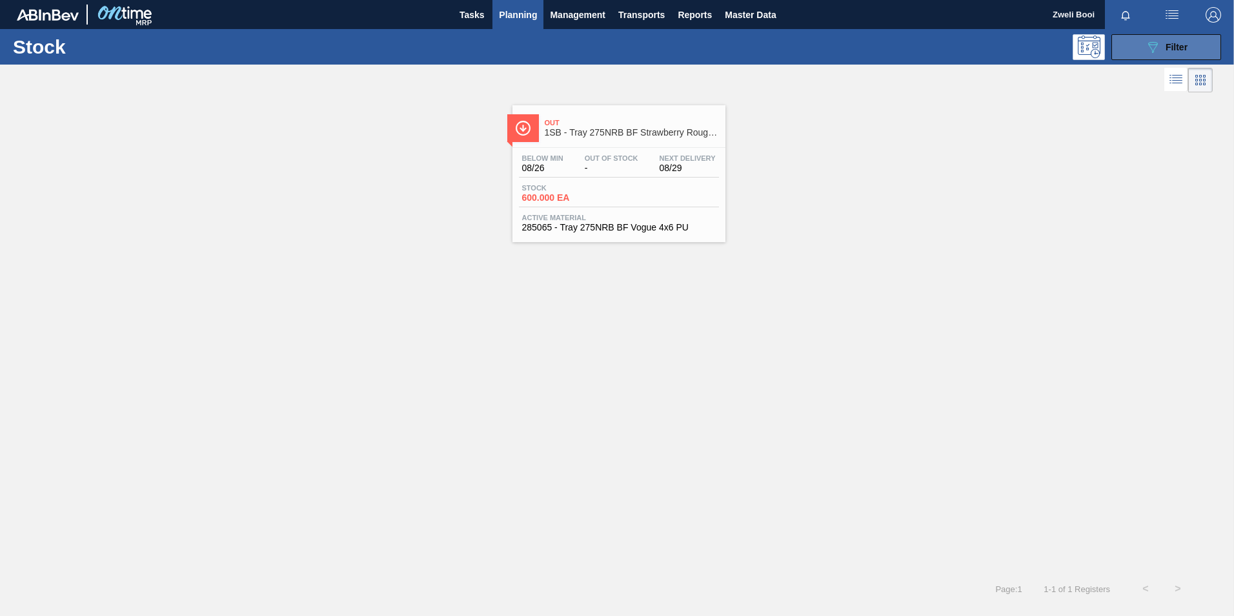
click at [1189, 37] on button "089F7B8B-B2A5-4AFE-B5C0-19BA573D28AC Filter" at bounding box center [1166, 47] width 110 height 26
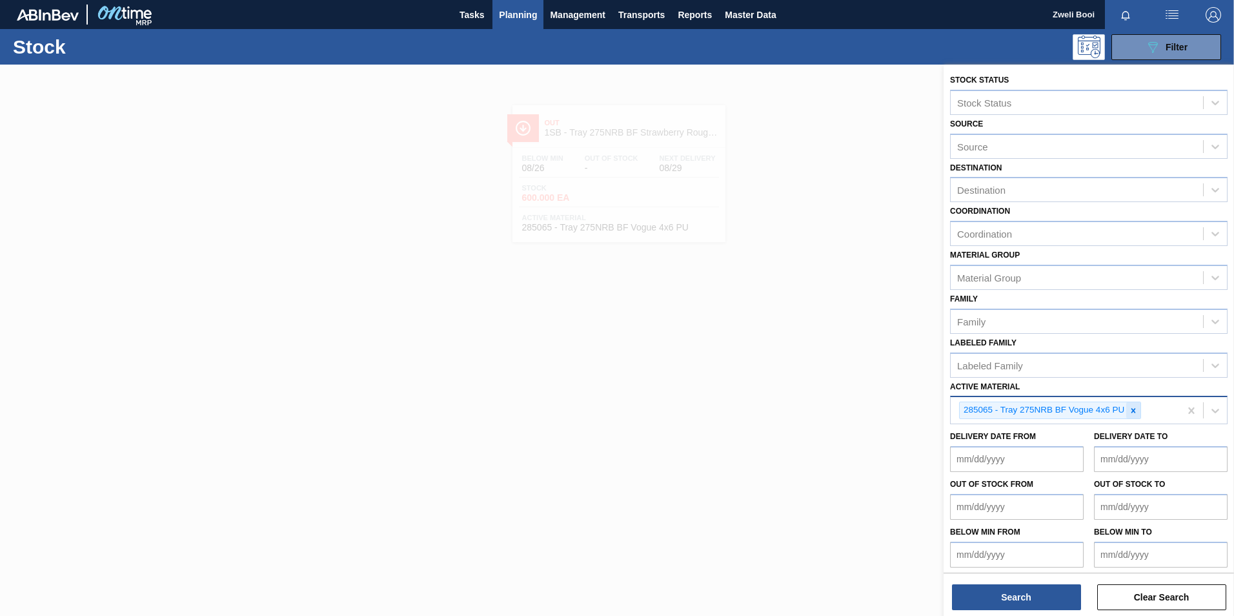
click at [1136, 408] on icon at bounding box center [1133, 410] width 9 height 9
paste Material "284568"
type Material "284568"
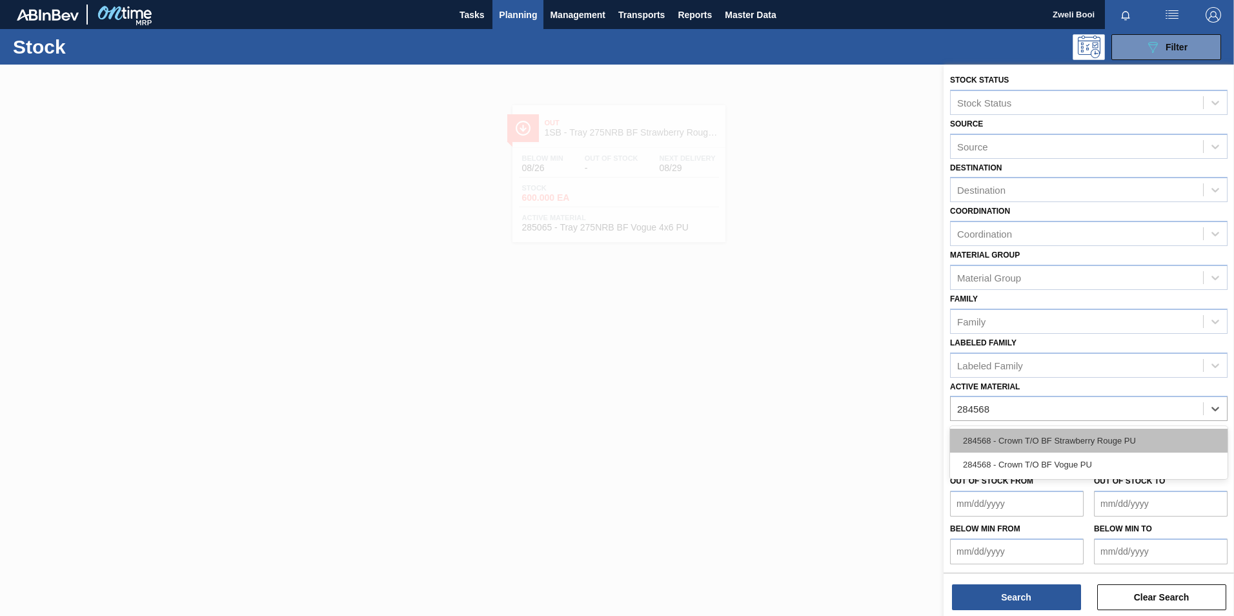
click at [1105, 436] on div "284568 - Crown T/O BF Strawberry Rouge PU" at bounding box center [1088, 440] width 277 height 24
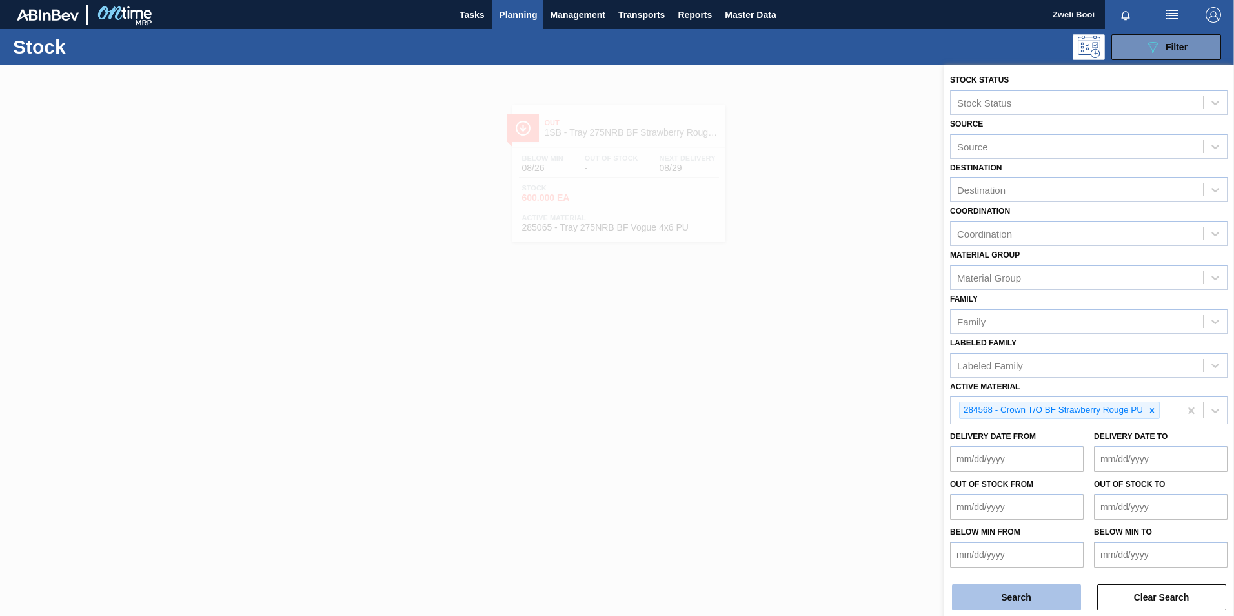
click at [1049, 595] on button "Search" at bounding box center [1016, 597] width 129 height 26
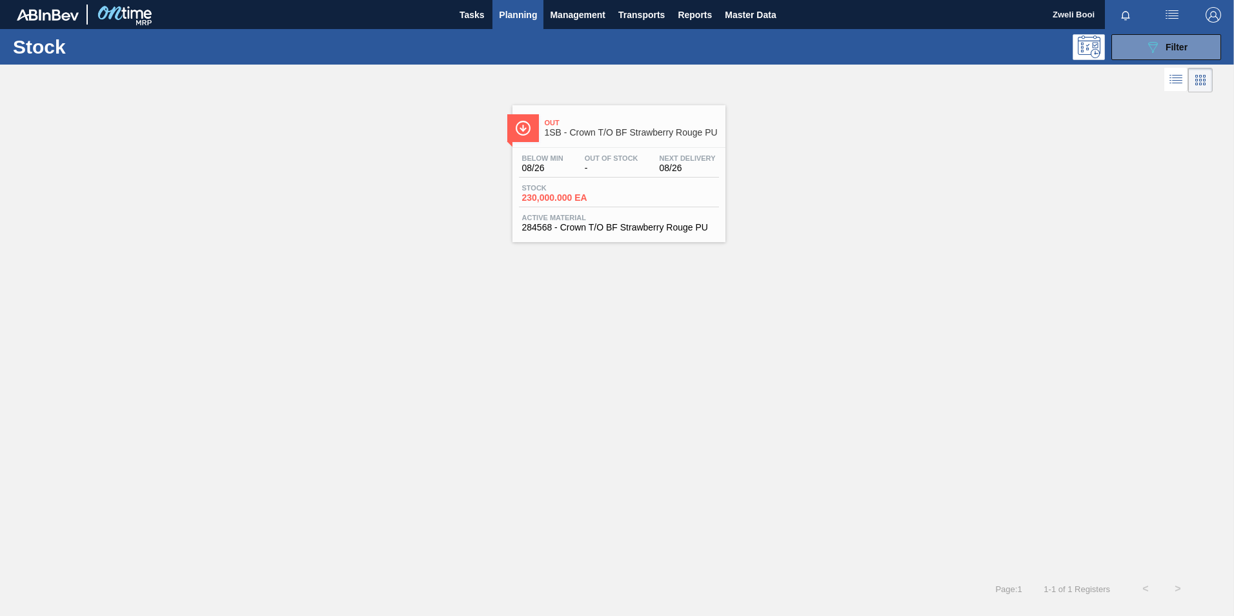
click at [519, 123] on img at bounding box center [523, 128] width 16 height 16
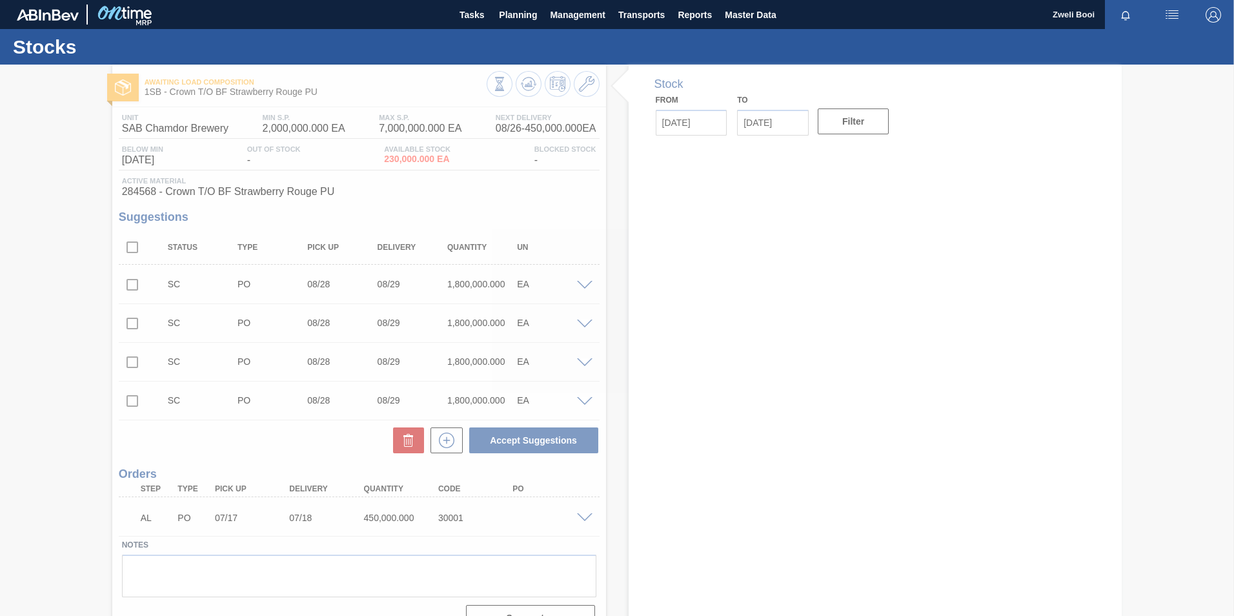
type up30001 "[DATE]"
type input "[DATE]"
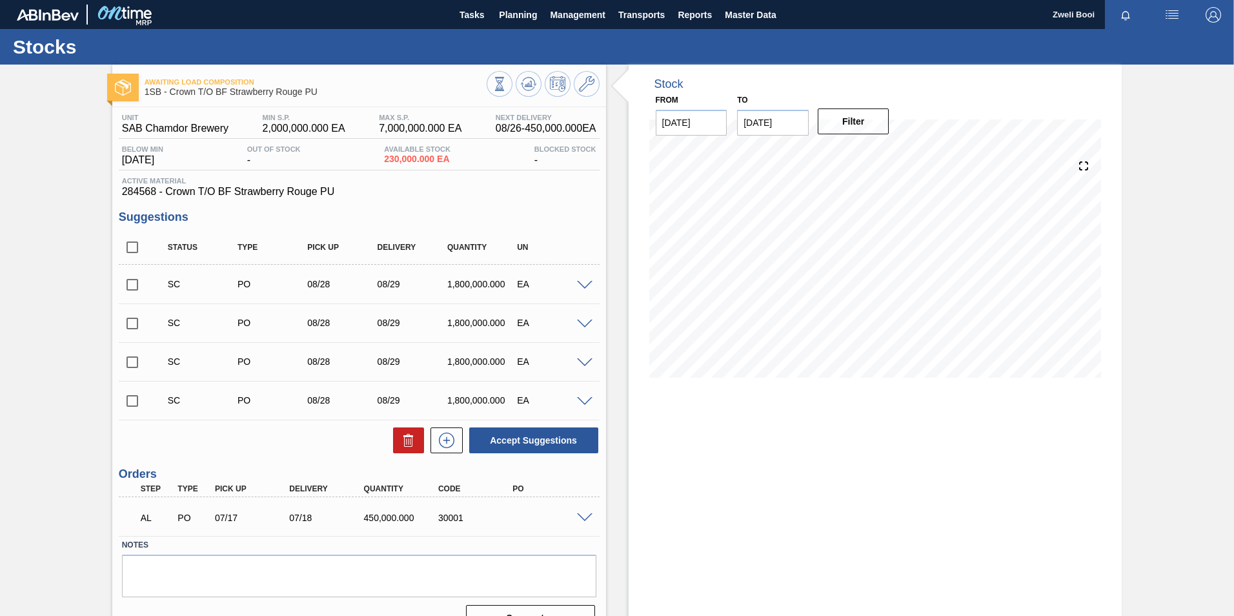
click at [585, 517] on span at bounding box center [584, 518] width 15 height 10
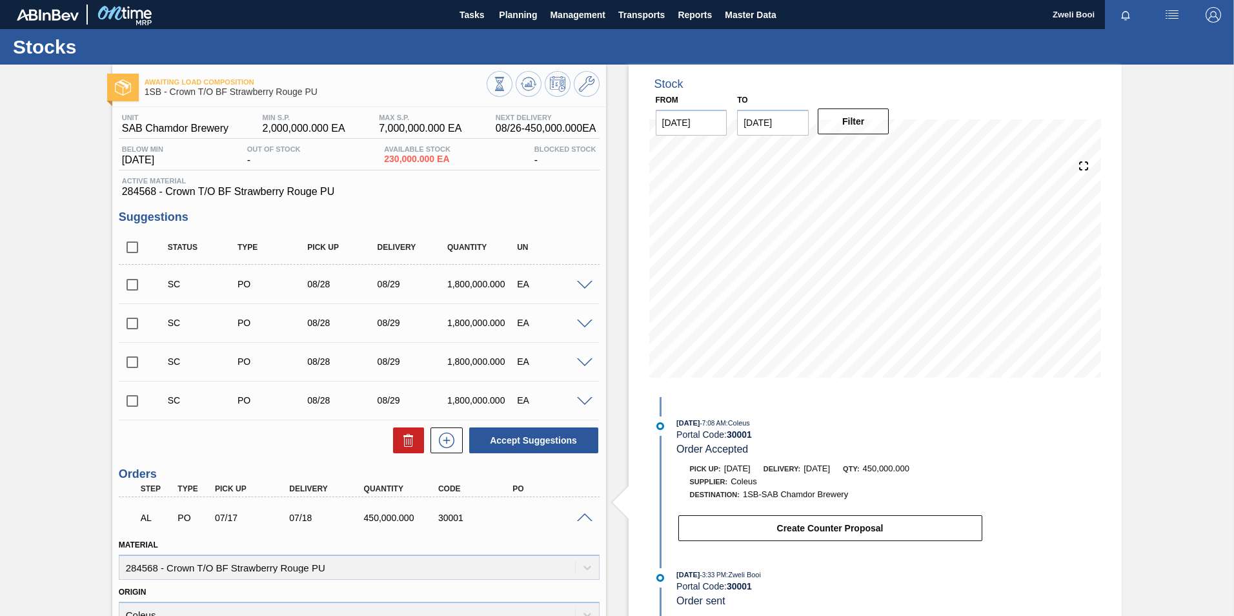
click at [585, 517] on span at bounding box center [584, 518] width 15 height 10
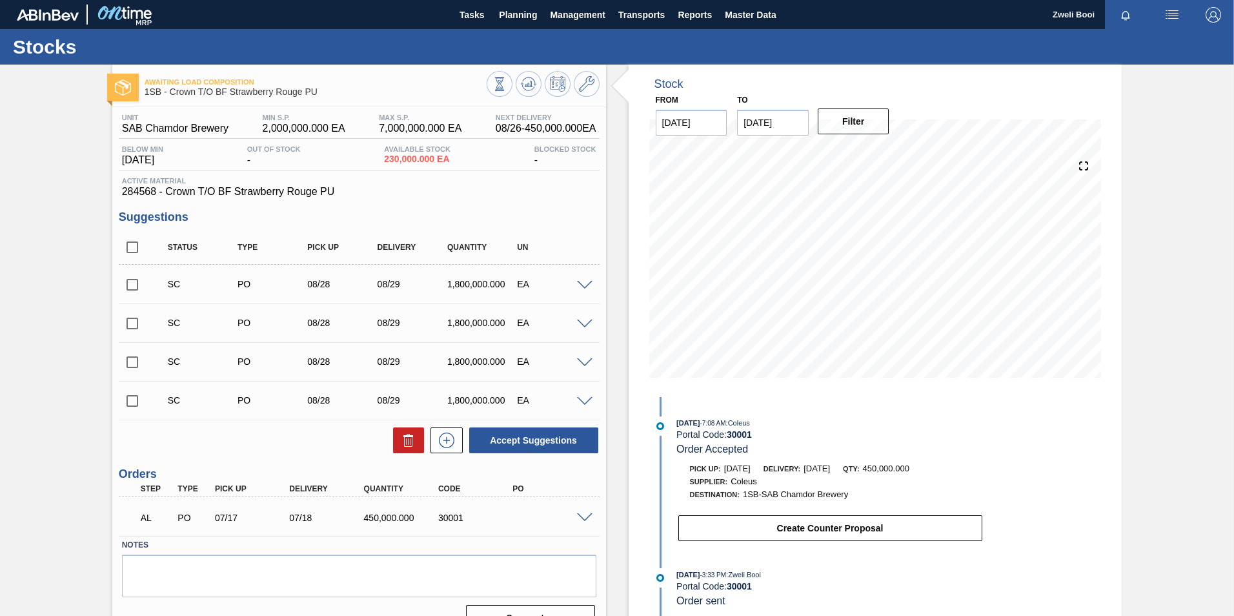
click at [136, 287] on input "checkbox" at bounding box center [132, 284] width 27 height 27
click at [566, 452] on button "Accept Suggestions" at bounding box center [533, 440] width 129 height 26
checkbox input "false"
